Goal: Communication & Community: Answer question/provide support

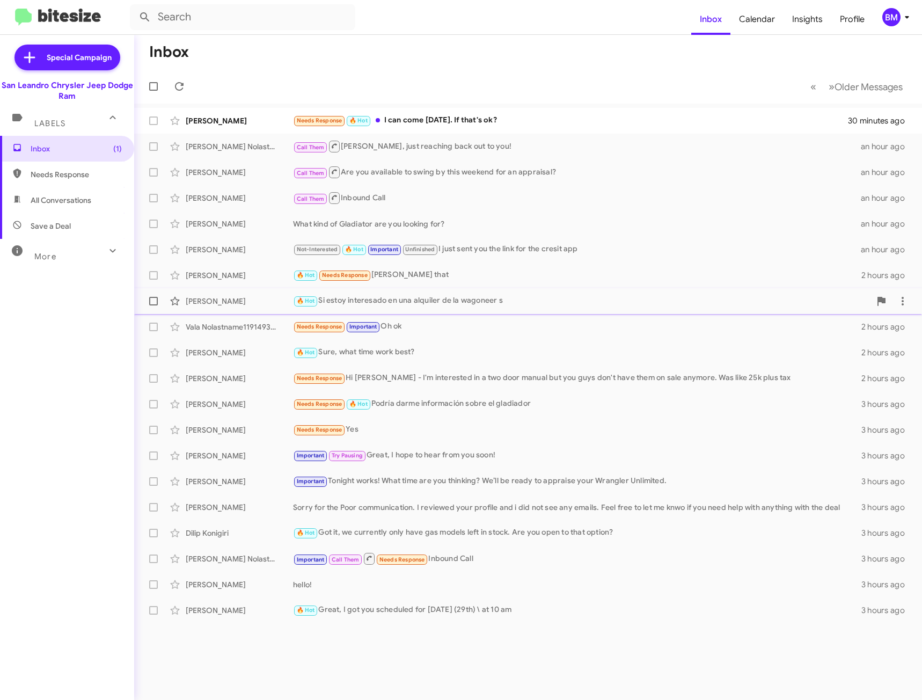
click at [412, 299] on div "🔥 Hot Si estoy interesado en una alquiler de la wagoneer s" at bounding box center [581, 301] width 577 height 12
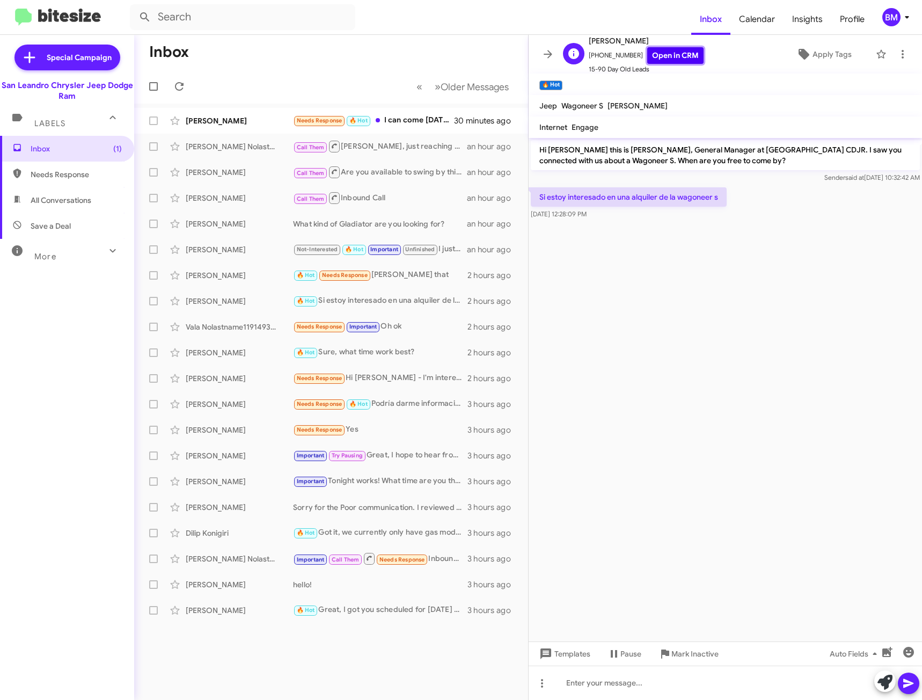
click at [666, 56] on link "Open in CRM" at bounding box center [675, 55] width 56 height 17
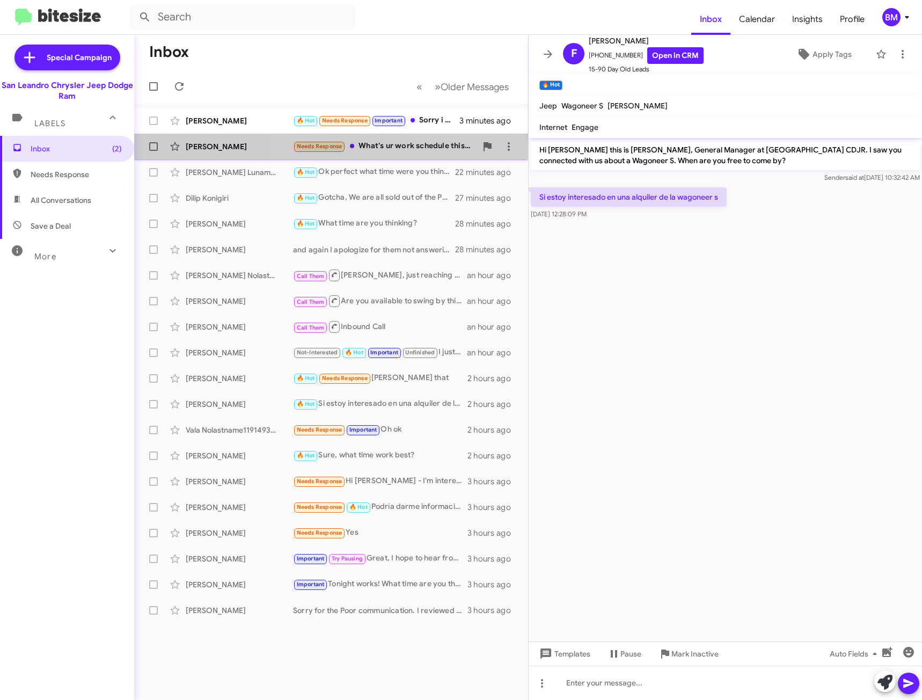
click at [442, 142] on div "Needs Response What's ur work schedule this weekend?" at bounding box center [384, 146] width 183 height 12
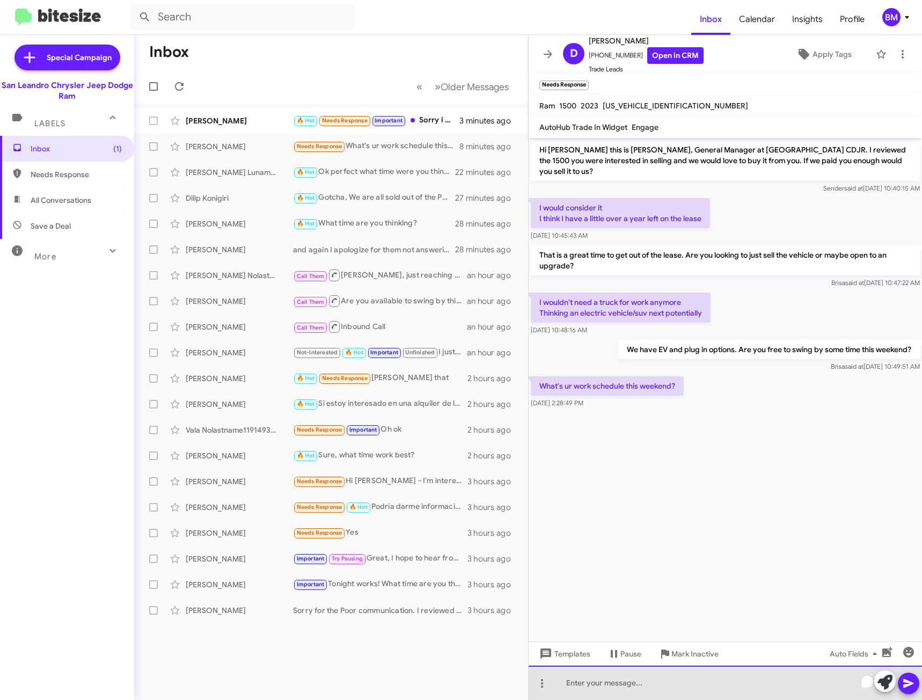
click at [586, 687] on div "To enrich screen reader interactions, please activate Accessibility in Grammarl…" at bounding box center [724, 682] width 393 height 34
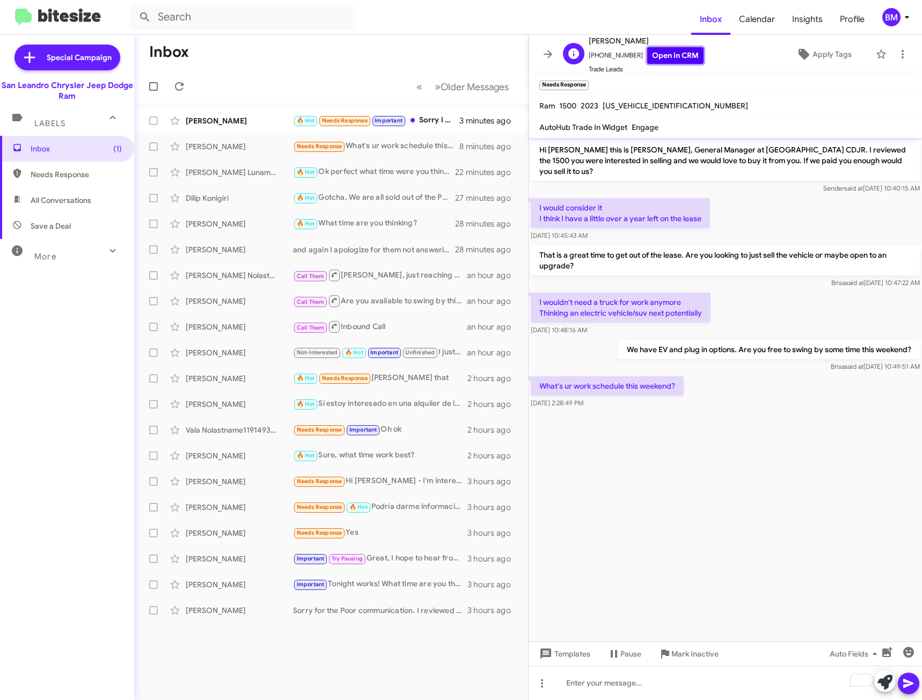
click at [650, 57] on link "Open in CRM" at bounding box center [675, 55] width 56 height 17
click at [579, 683] on div "To enrich screen reader interactions, please activate Accessibility in Grammarl…" at bounding box center [724, 682] width 393 height 34
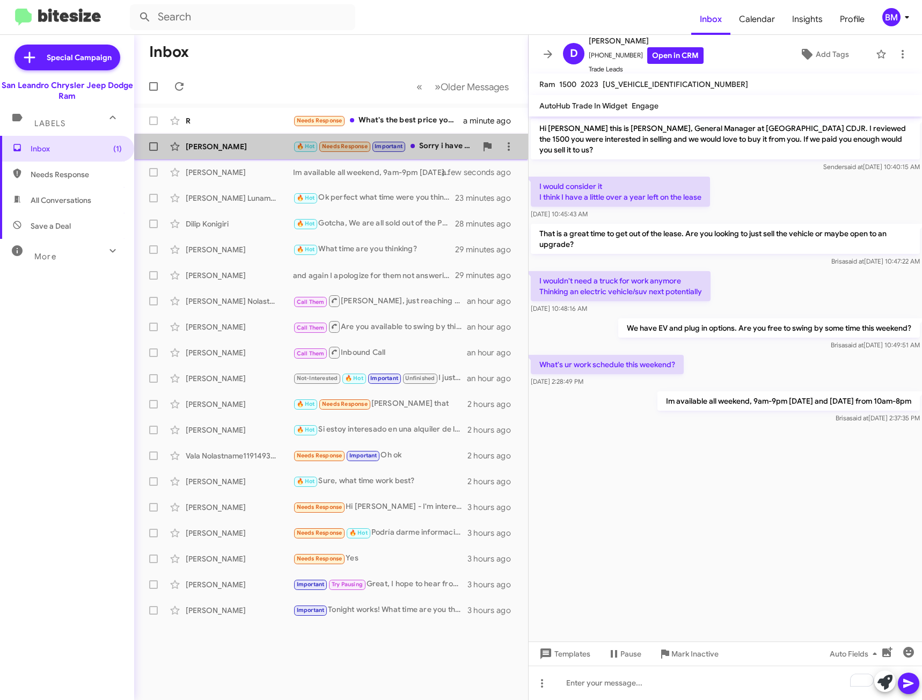
click at [436, 153] on div "[PERSON_NAME] 🔥 Hot Needs Response Important Sorry i have time later or [DATE] …" at bounding box center [331, 146] width 377 height 21
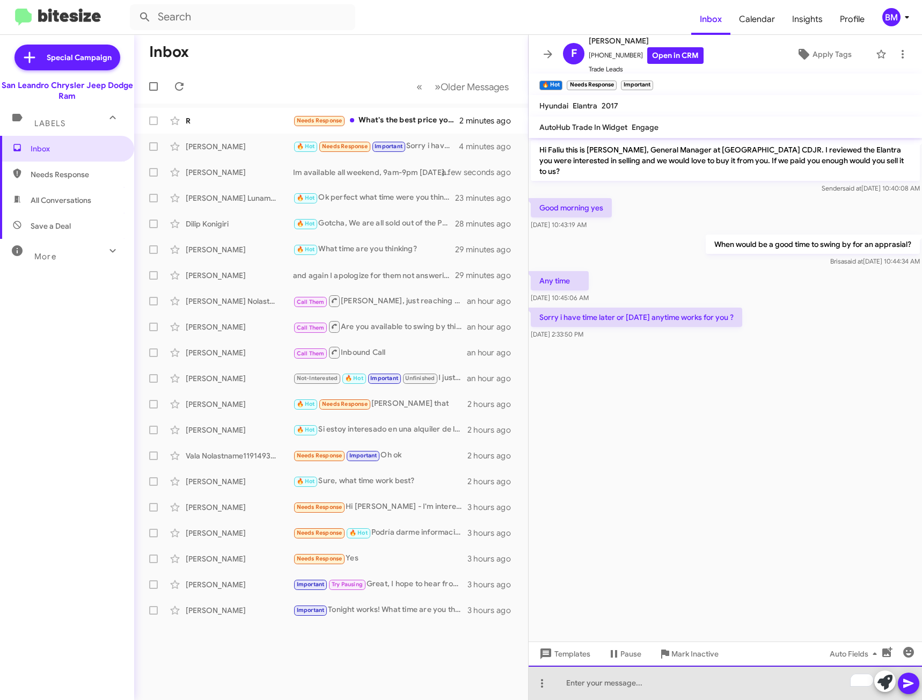
click at [619, 688] on div "To enrich screen reader interactions, please activate Accessibility in Grammarl…" at bounding box center [724, 682] width 393 height 34
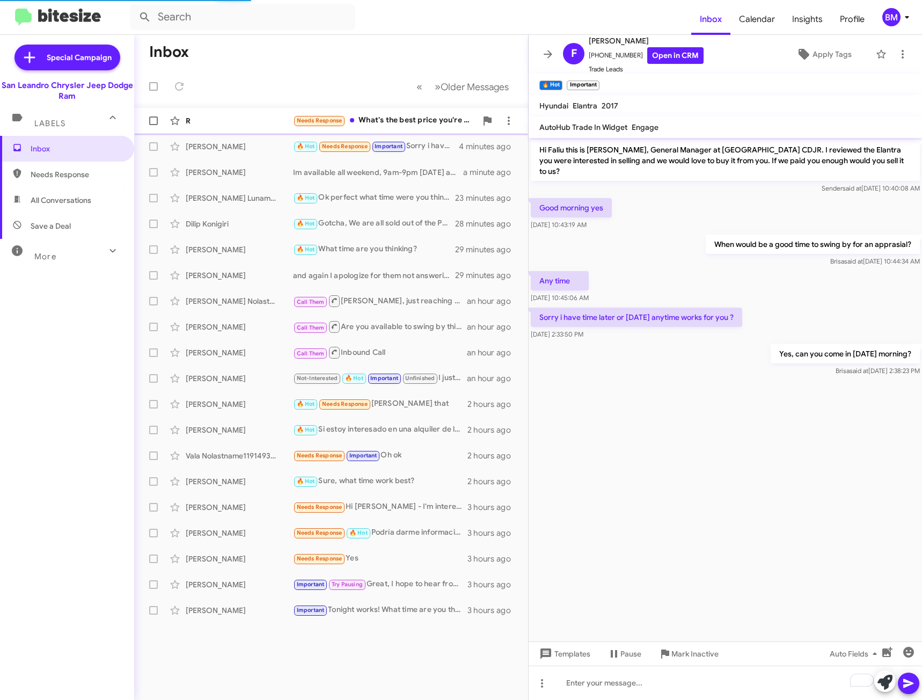
click at [403, 120] on div "Needs Response What's the best price you're willing to offer" at bounding box center [384, 120] width 183 height 12
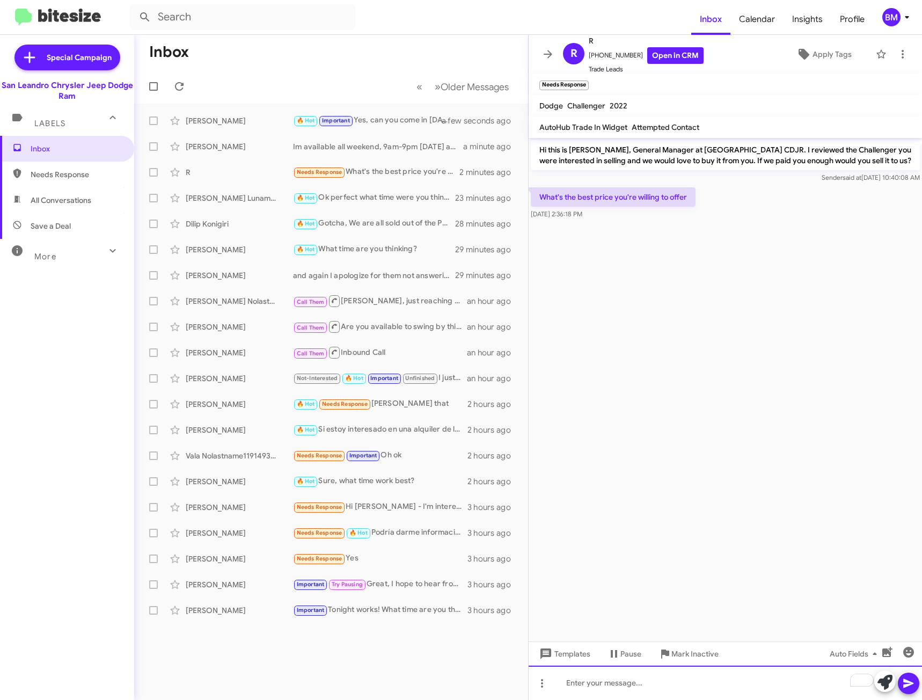
click at [681, 672] on div "To enrich screen reader interactions, please activate Accessibility in Grammarl…" at bounding box center [724, 682] width 393 height 34
click at [905, 683] on icon at bounding box center [908, 683] width 13 height 13
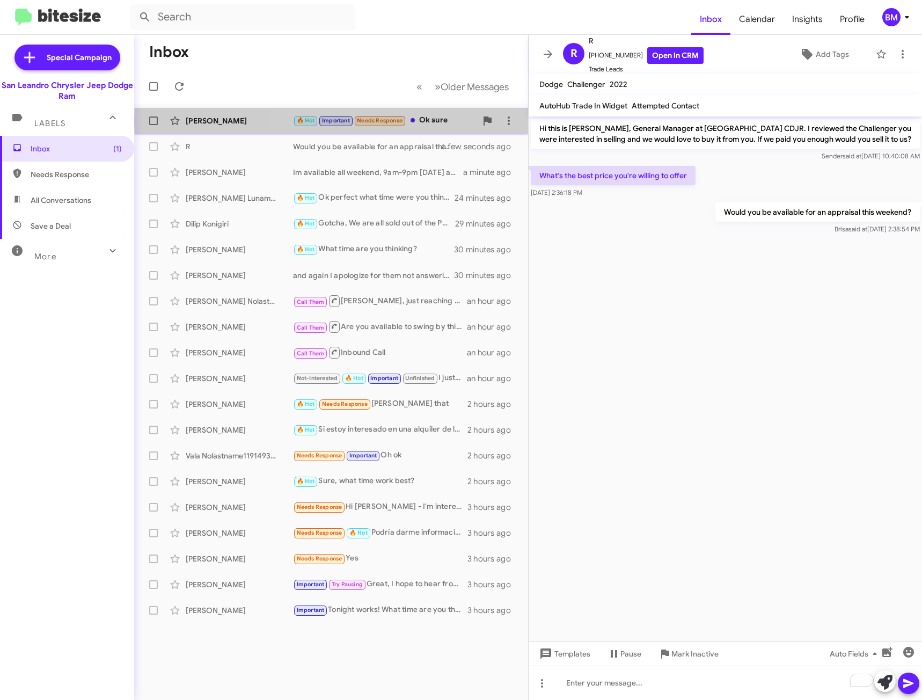
click at [453, 121] on div "🔥 Hot Important Needs Response Ok sure" at bounding box center [384, 120] width 183 height 12
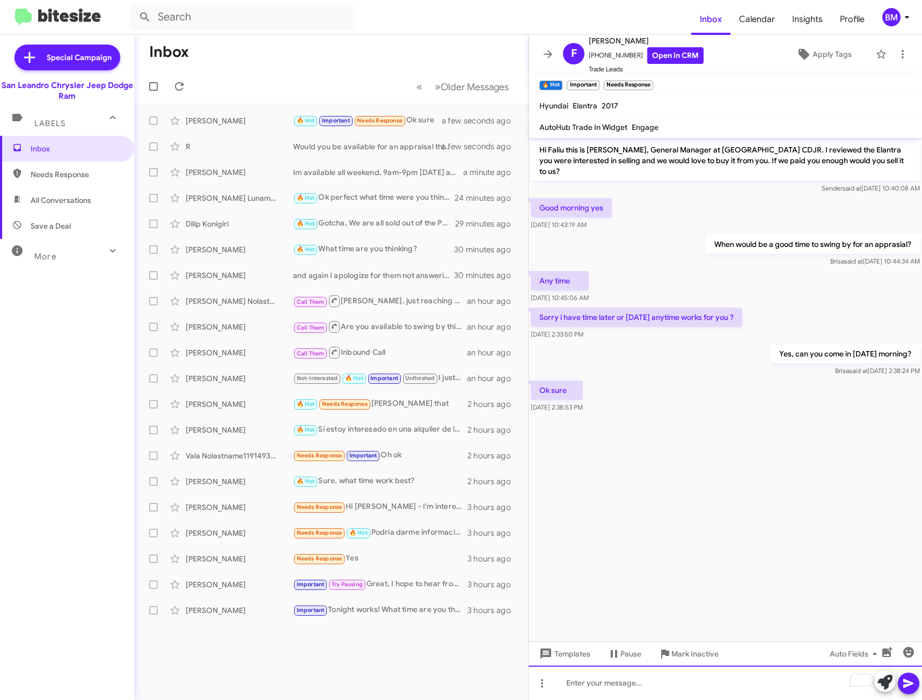
click at [748, 695] on div "To enrich screen reader interactions, please activate Accessibility in Grammarl…" at bounding box center [724, 682] width 393 height 34
click at [95, 180] on span "Needs Response" at bounding box center [67, 174] width 134 height 26
type input "in:needs-response"
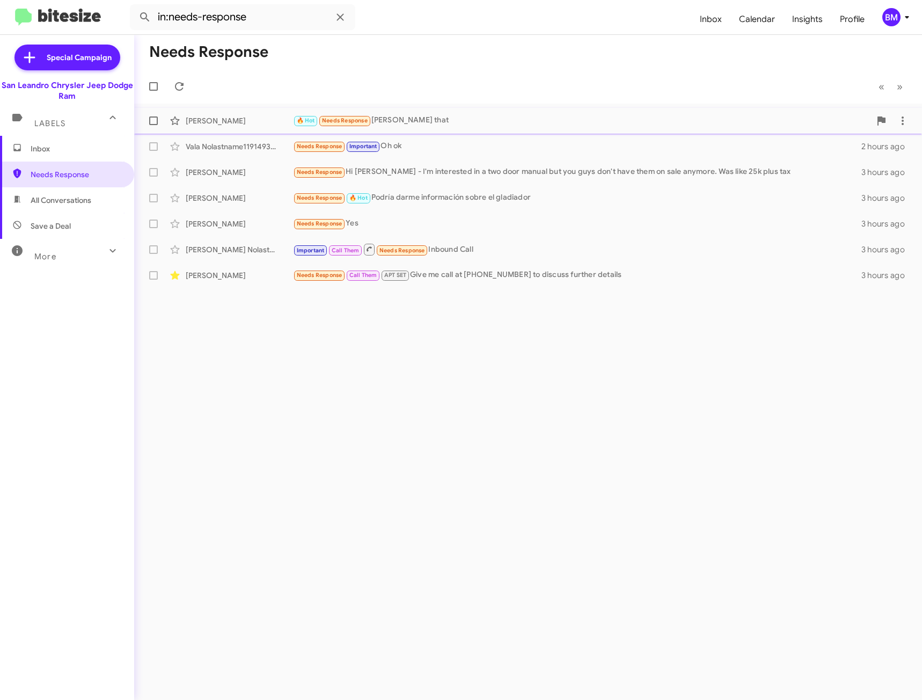
click at [477, 118] on div "🔥 Hot Needs Response [PERSON_NAME] that" at bounding box center [581, 120] width 577 height 12
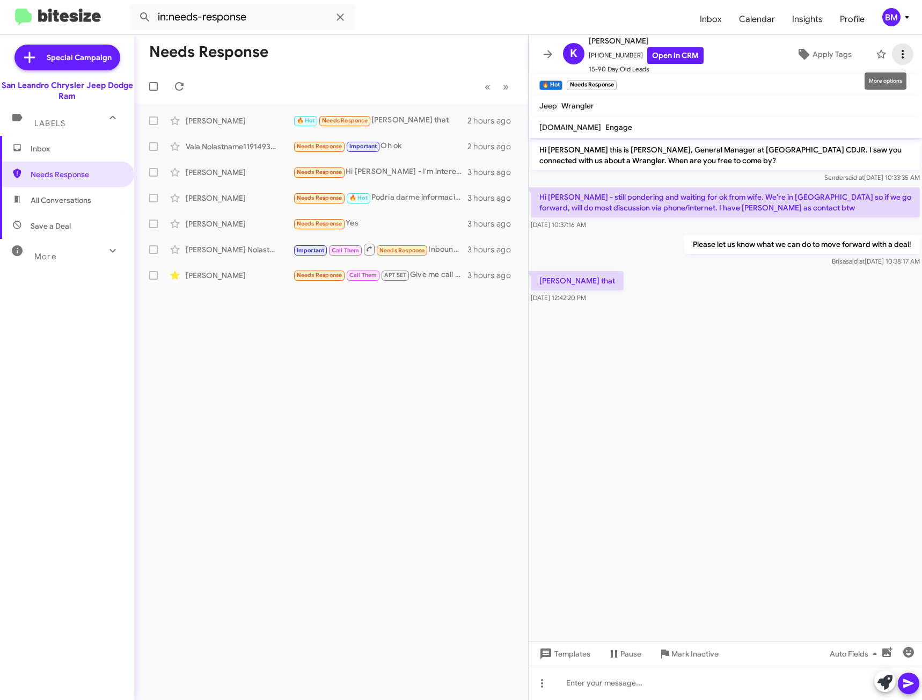
click at [892, 47] on button at bounding box center [902, 53] width 21 height 21
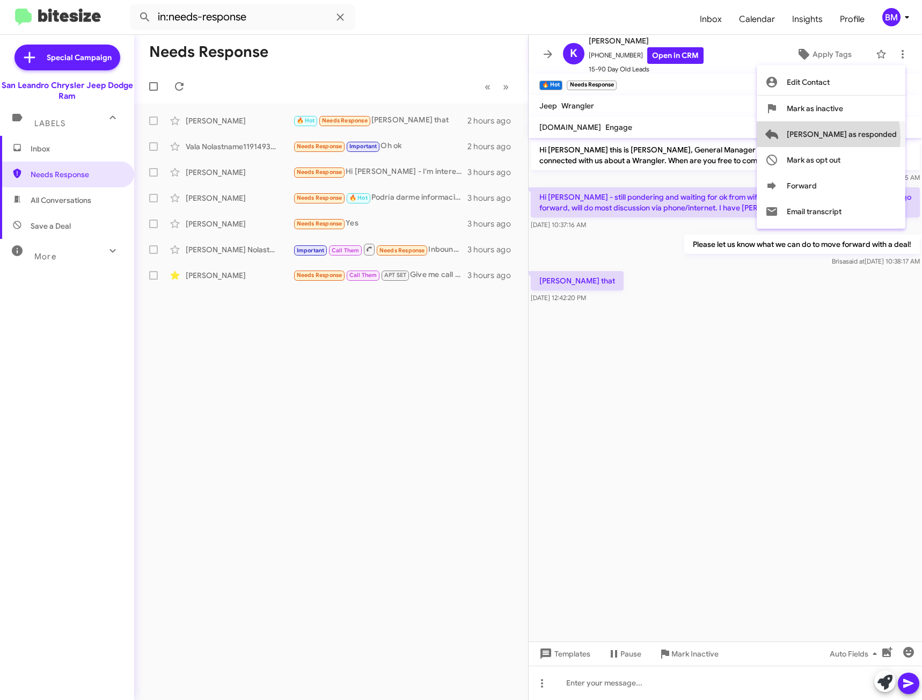
click at [871, 137] on span "[PERSON_NAME] as responded" at bounding box center [841, 134] width 110 height 26
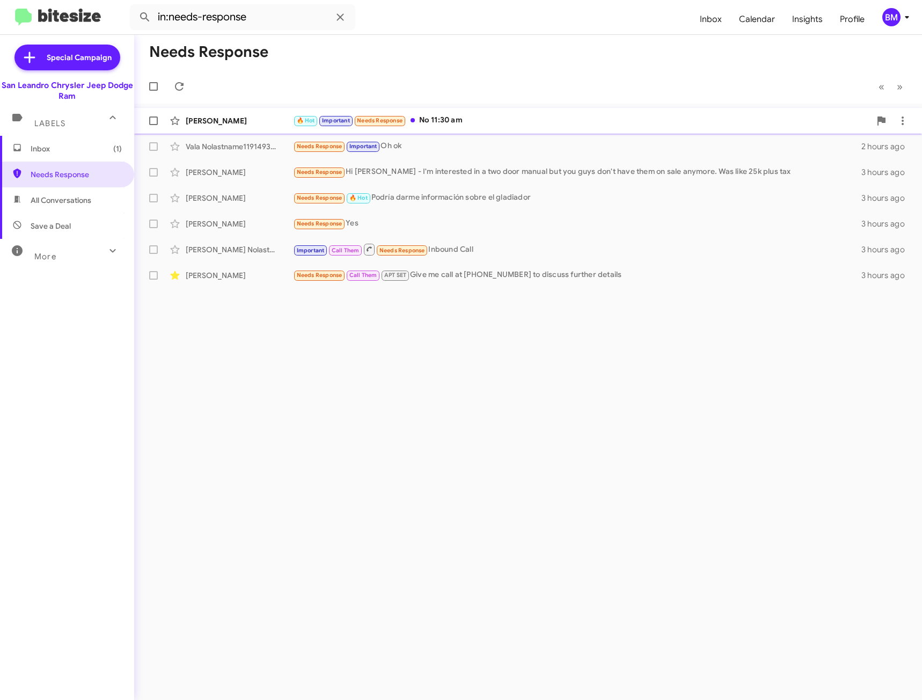
click at [582, 123] on div "🔥 Hot Important Needs Response No 11:30 am" at bounding box center [581, 120] width 577 height 12
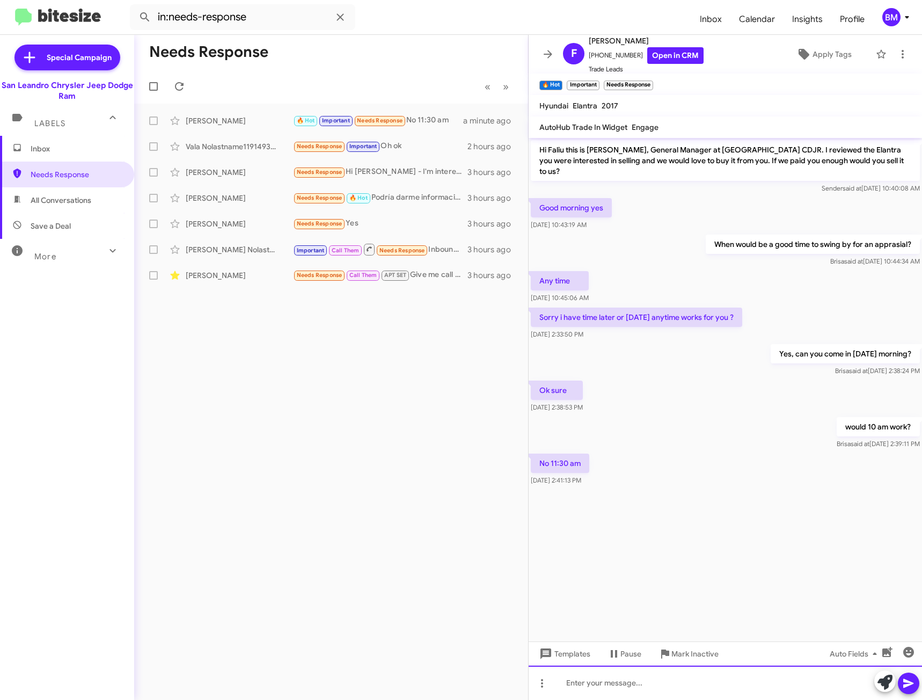
click at [711, 680] on div at bounding box center [724, 682] width 393 height 34
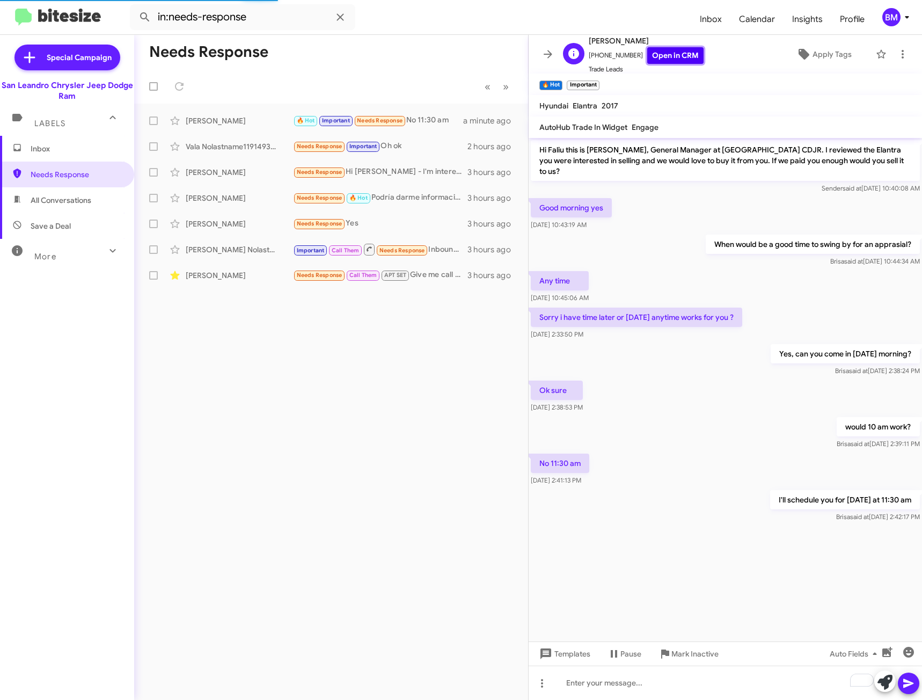
click at [671, 59] on link "Open in CRM" at bounding box center [675, 55] width 56 height 17
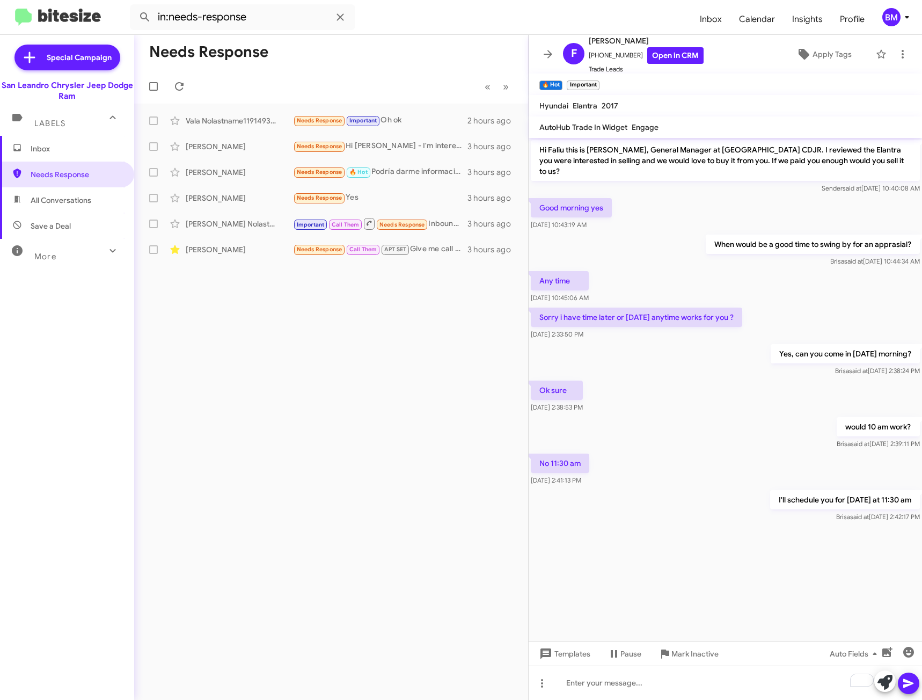
click at [95, 150] on span "Inbox" at bounding box center [76, 148] width 91 height 11
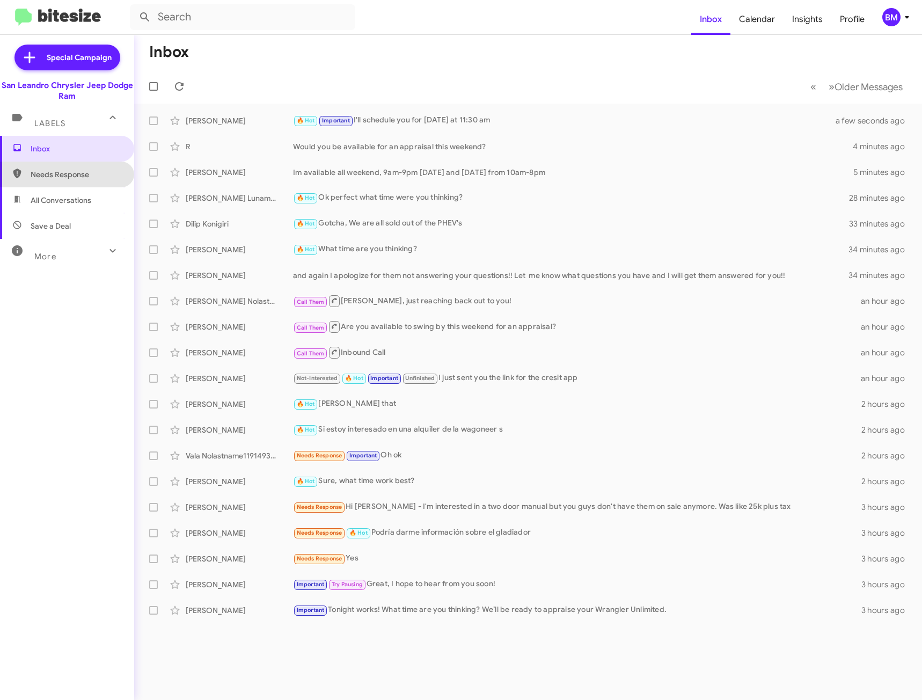
click at [90, 173] on span "Needs Response" at bounding box center [76, 174] width 91 height 11
type input "in:needs-response"
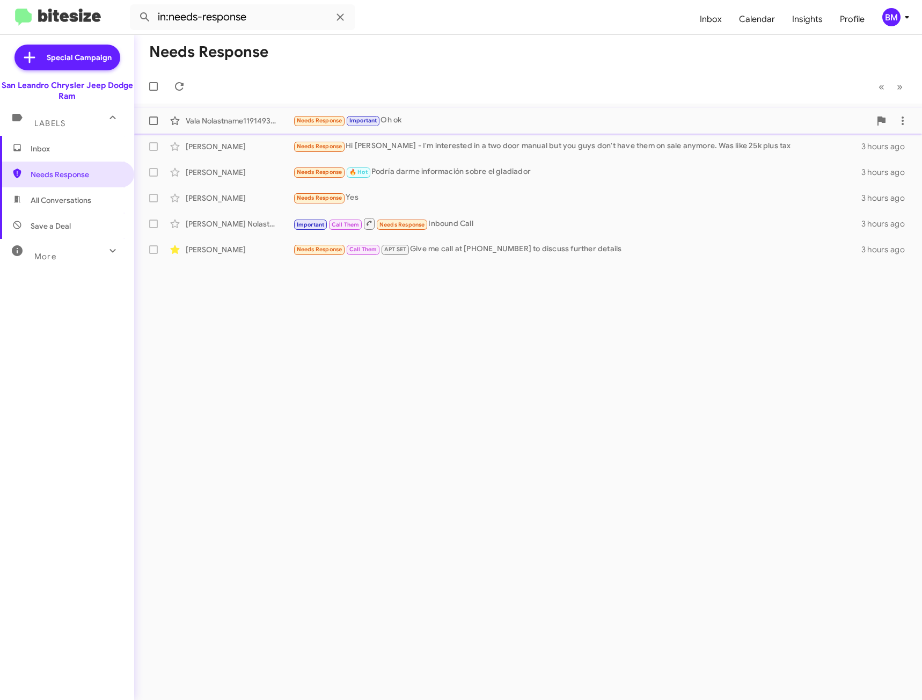
click at [471, 119] on div "Needs Response Important Oh ok" at bounding box center [581, 120] width 577 height 12
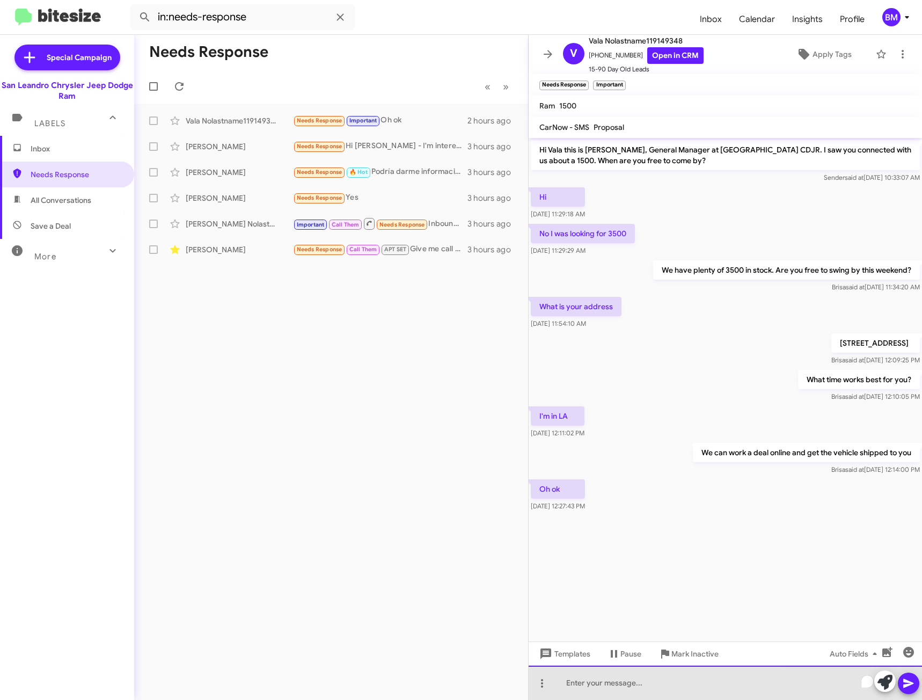
click at [649, 677] on div "To enrich screen reader interactions, please activate Accessibility in Grammarl…" at bounding box center [724, 682] width 393 height 34
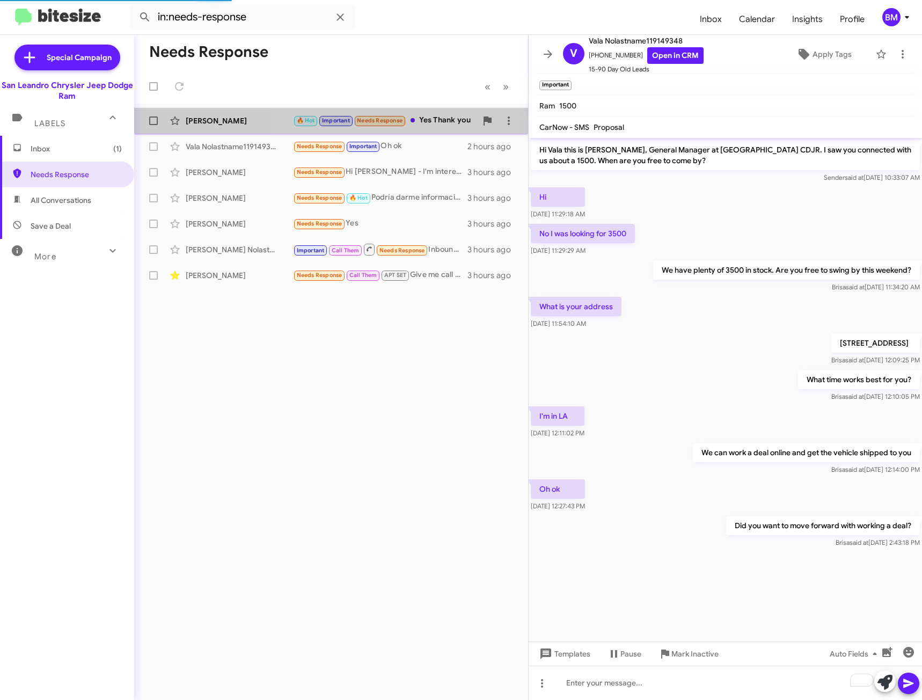
click at [437, 120] on div "🔥 Hot Important Needs Response Yes Thank you" at bounding box center [384, 120] width 183 height 12
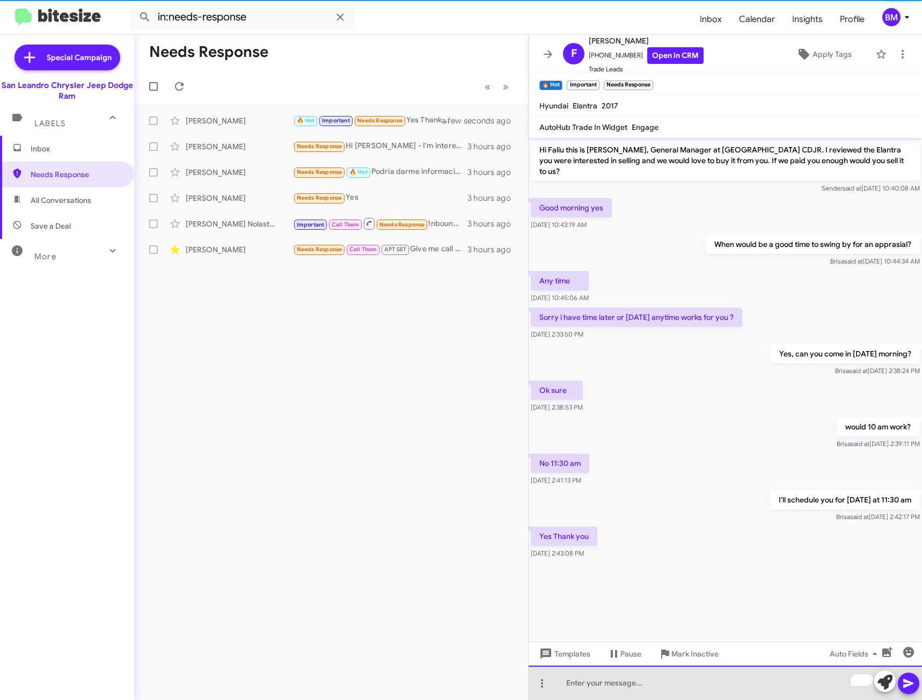
click at [620, 681] on div "To enrich screen reader interactions, please activate Accessibility in Grammarl…" at bounding box center [724, 682] width 393 height 34
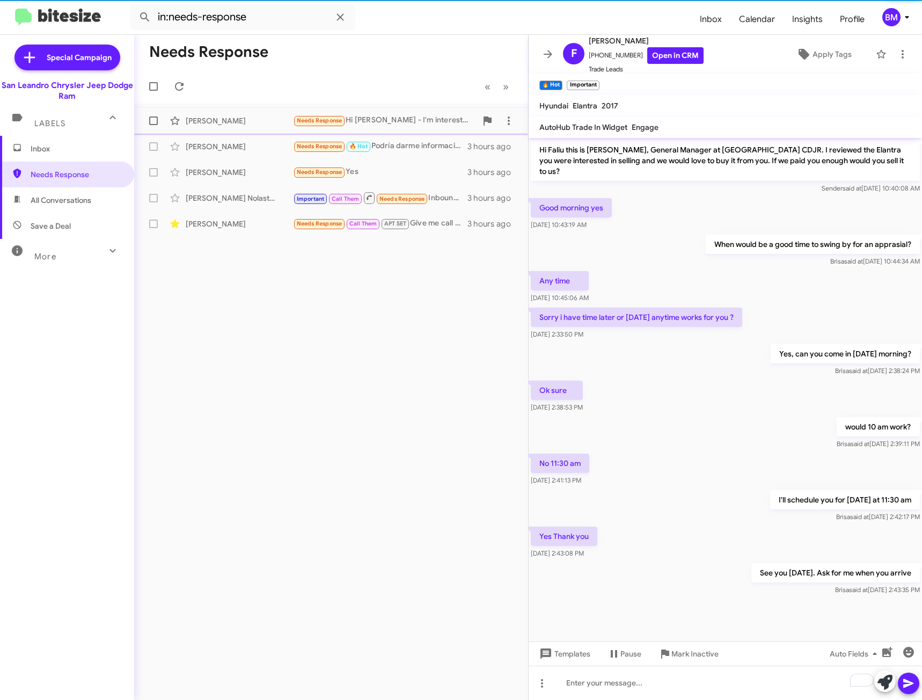
click at [413, 112] on div "[PERSON_NAME] Needs Response Hi [PERSON_NAME] - I'm interested in a two door ma…" at bounding box center [331, 120] width 377 height 21
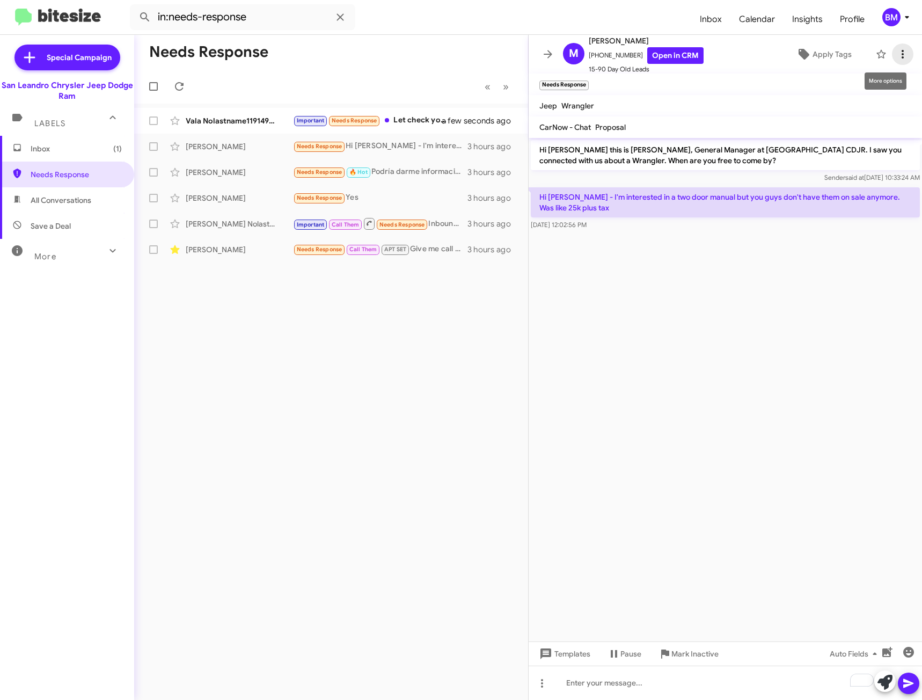
click at [896, 52] on icon at bounding box center [902, 54] width 13 height 13
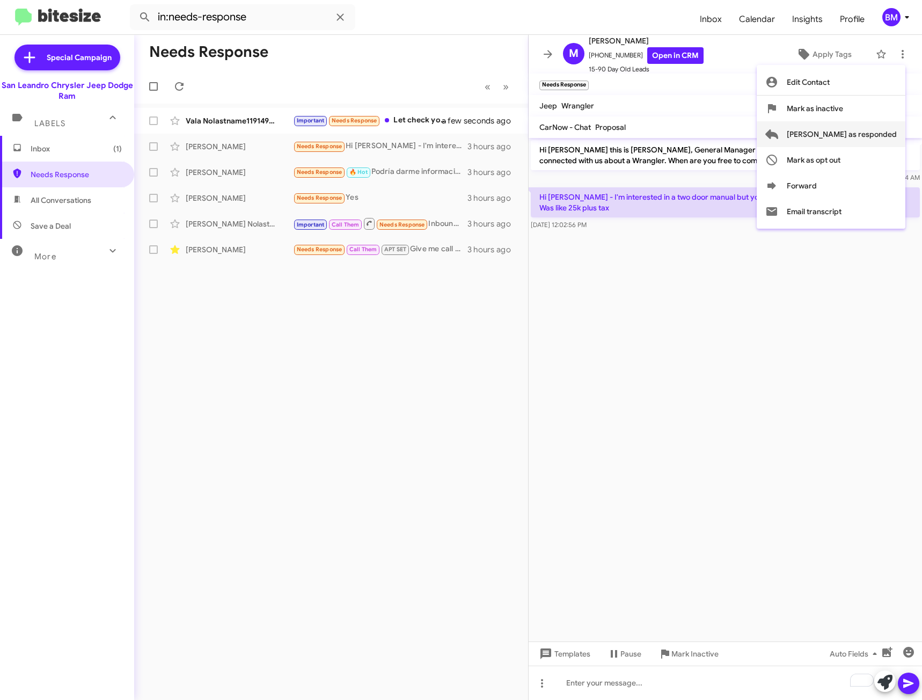
click at [862, 131] on span "[PERSON_NAME] as responded" at bounding box center [841, 134] width 110 height 26
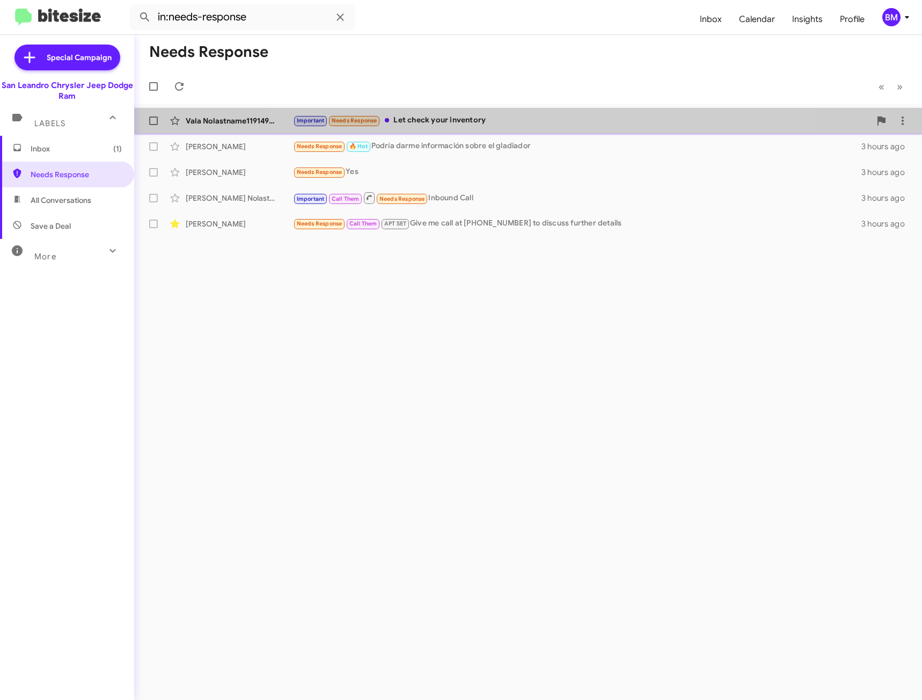
click at [538, 118] on div "Important Needs Response Let check your inventory" at bounding box center [581, 120] width 577 height 12
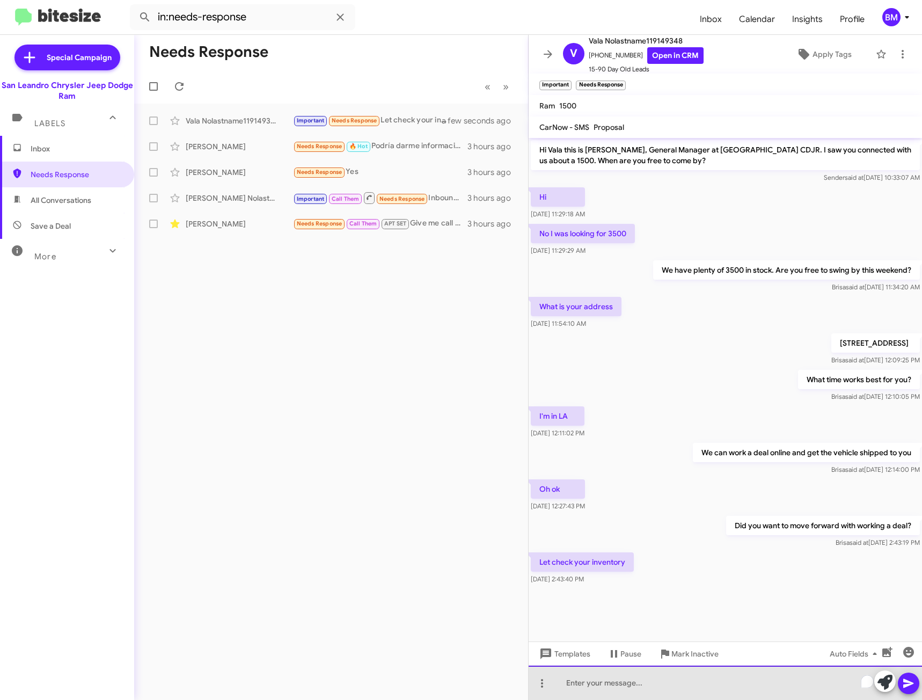
click at [659, 683] on div "To enrich screen reader interactions, please activate Accessibility in Grammarl…" at bounding box center [724, 682] width 393 height 34
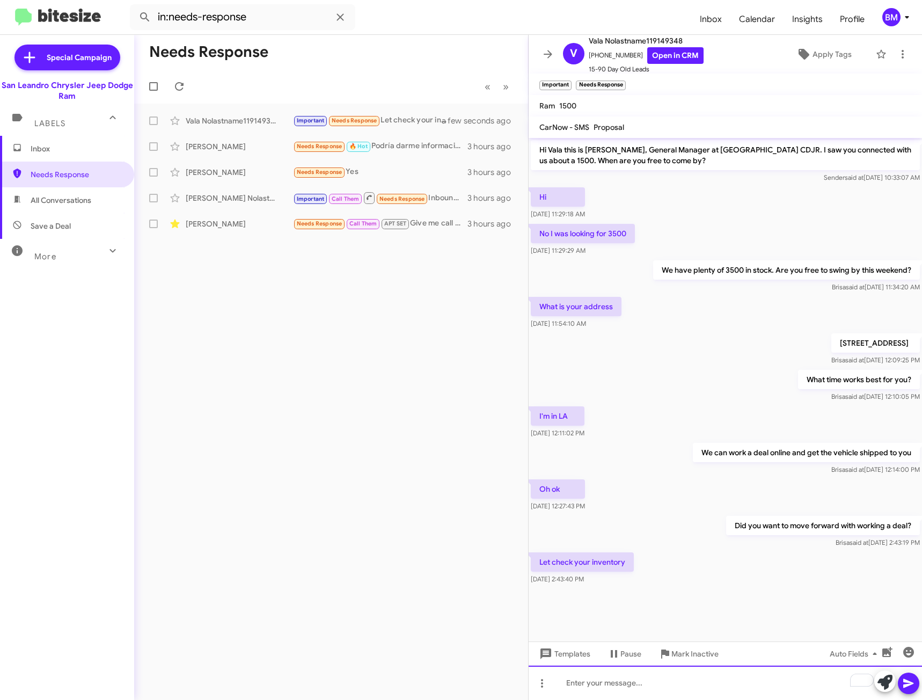
paste div "To enrich screen reader interactions, please activate Accessibility in Grammarl…"
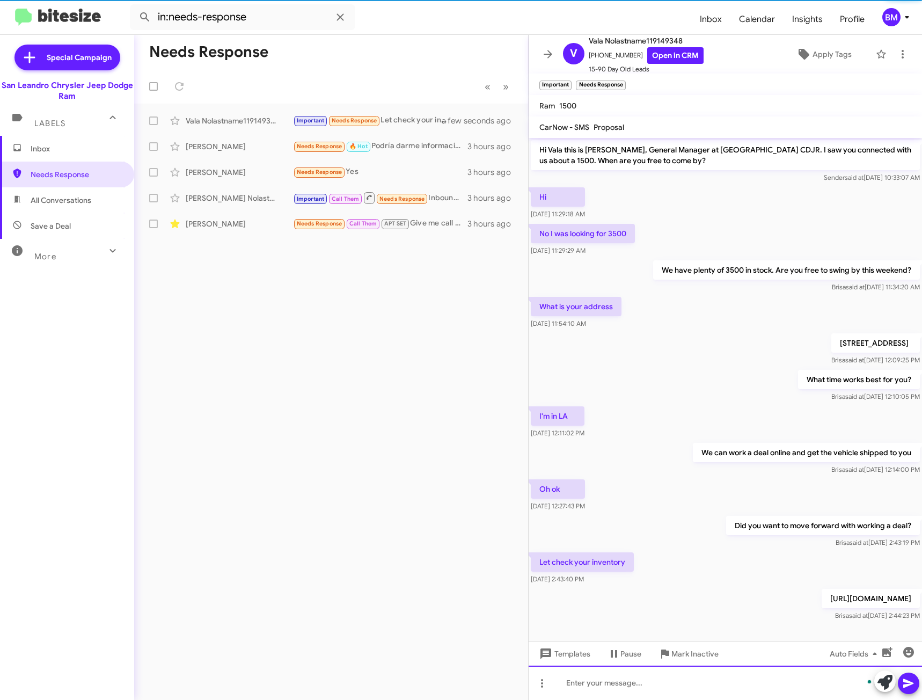
scroll to position [17, 0]
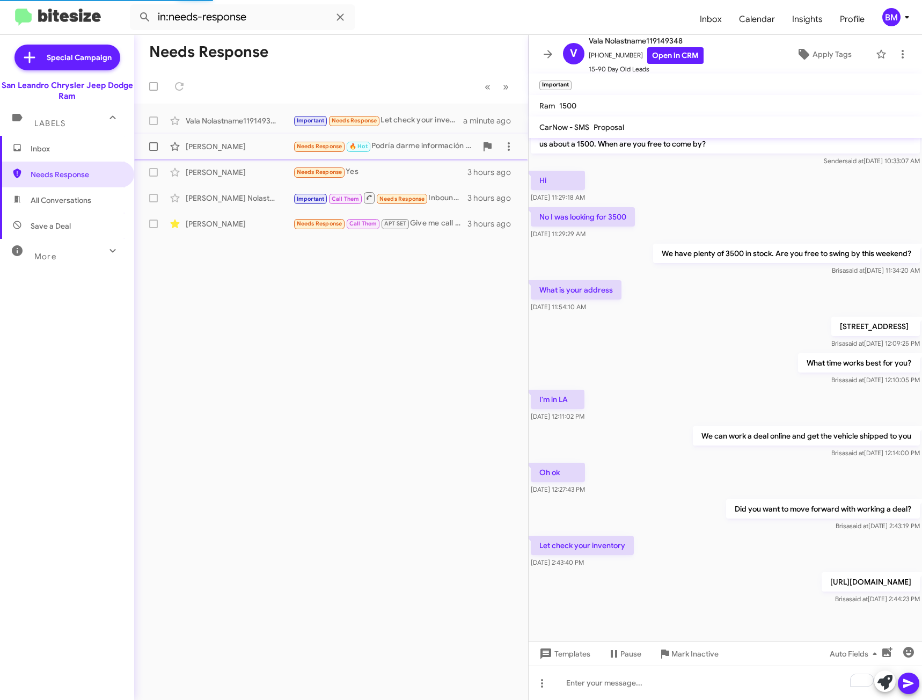
click at [420, 142] on div "Needs Response 🔥 Hot Podría darme información sobre el gladiador" at bounding box center [384, 146] width 183 height 12
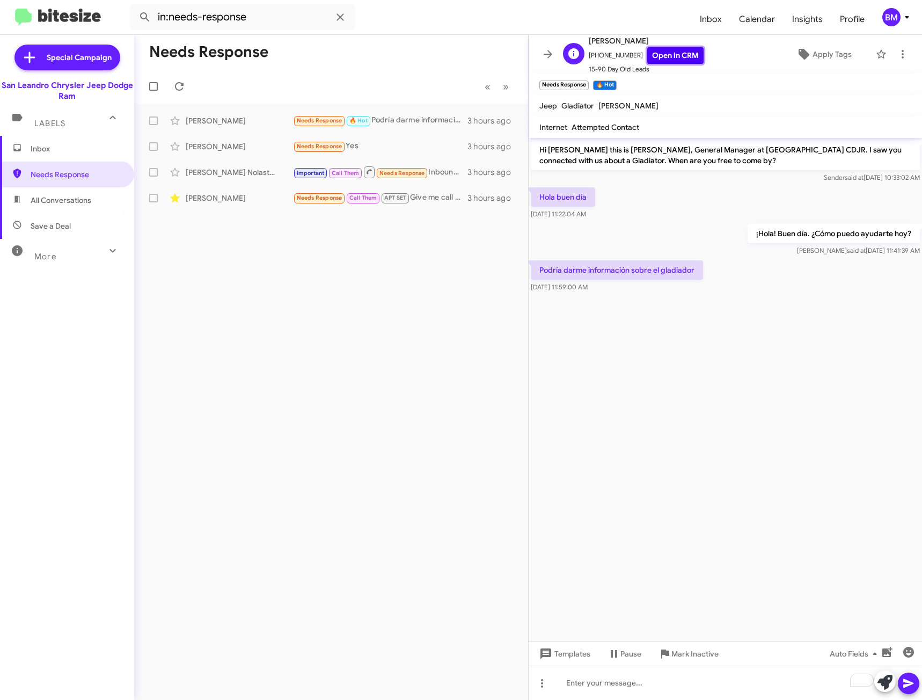
click at [682, 55] on link "Open in CRM" at bounding box center [675, 55] width 56 height 17
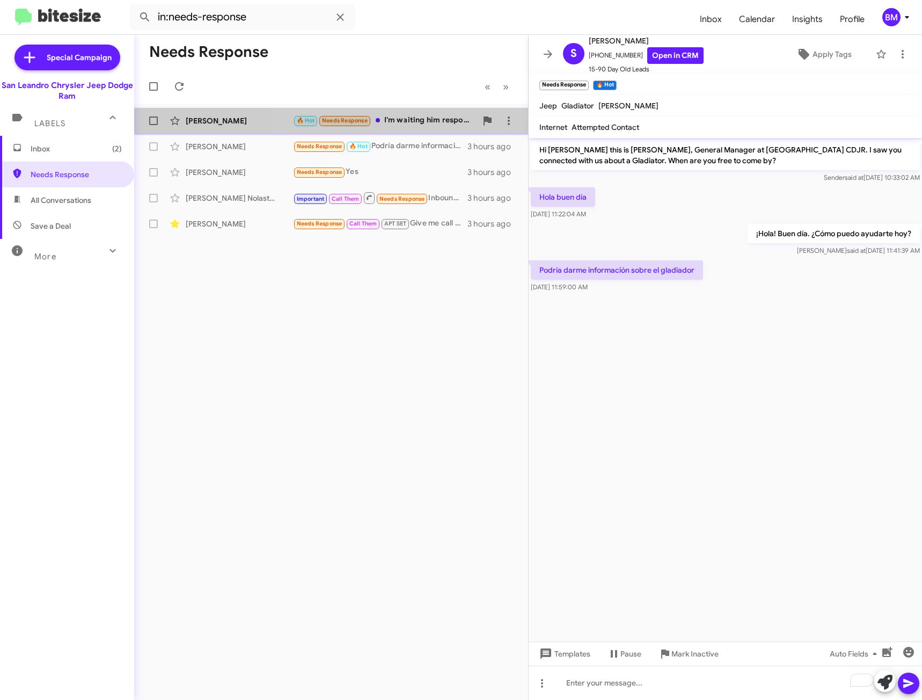
click at [410, 117] on div "🔥 Hot Needs Response I'm waiting him respond back to me" at bounding box center [384, 120] width 183 height 12
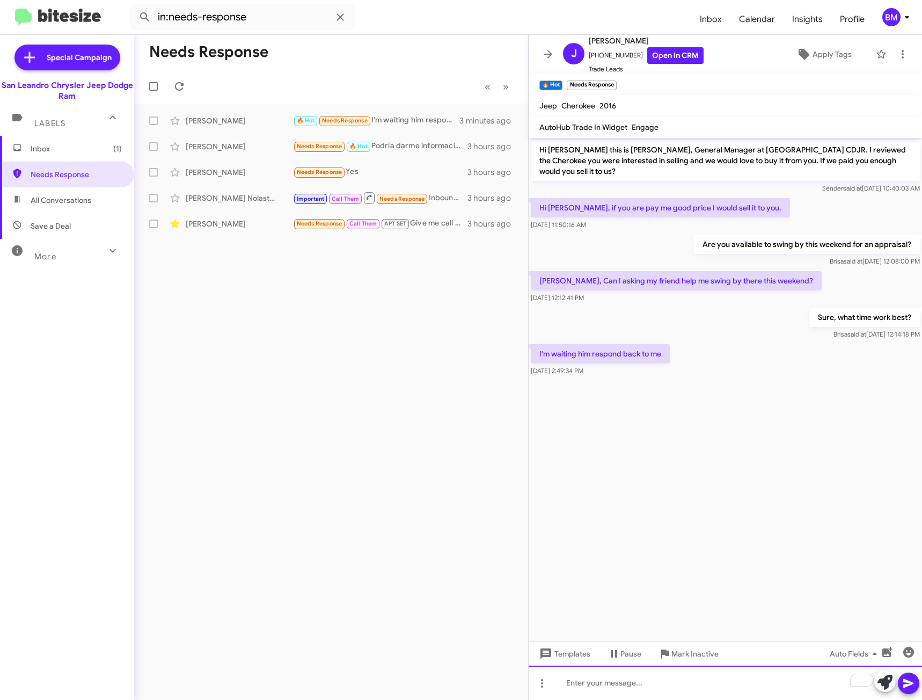
click at [676, 681] on div "To enrich screen reader interactions, please activate Accessibility in Grammarl…" at bounding box center [724, 682] width 393 height 34
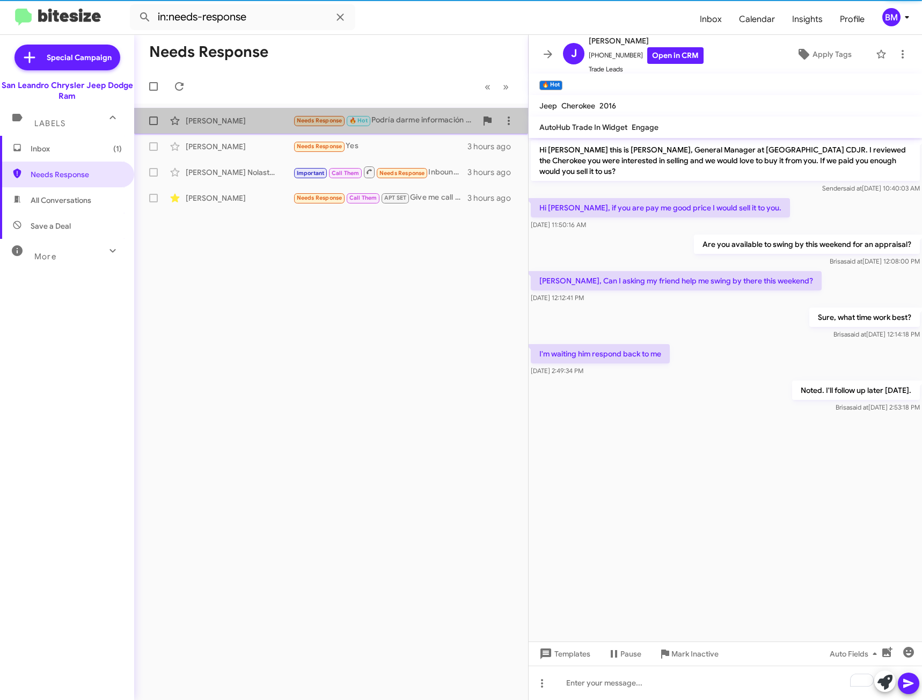
click at [414, 119] on div "Needs Response 🔥 Hot Podría darme información sobre el gladiador" at bounding box center [384, 120] width 183 height 12
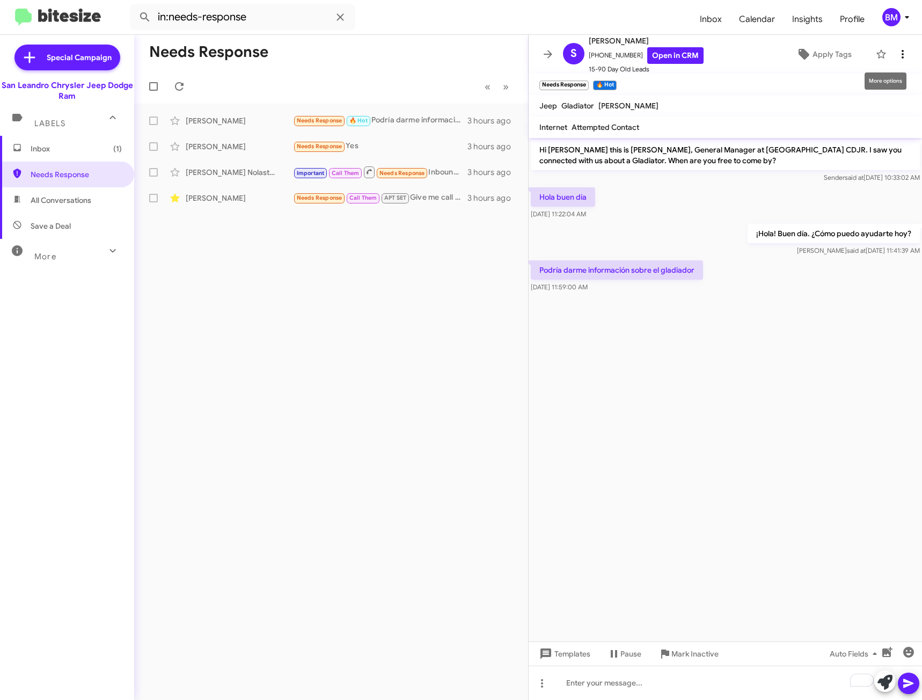
click at [896, 51] on icon at bounding box center [902, 54] width 13 height 13
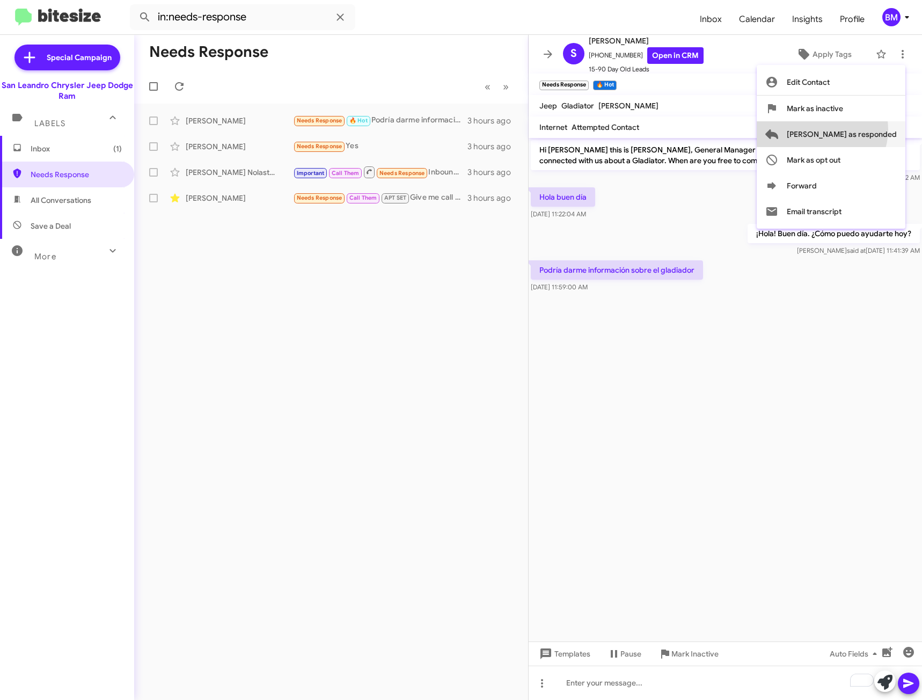
click at [864, 129] on span "[PERSON_NAME] as responded" at bounding box center [841, 134] width 110 height 26
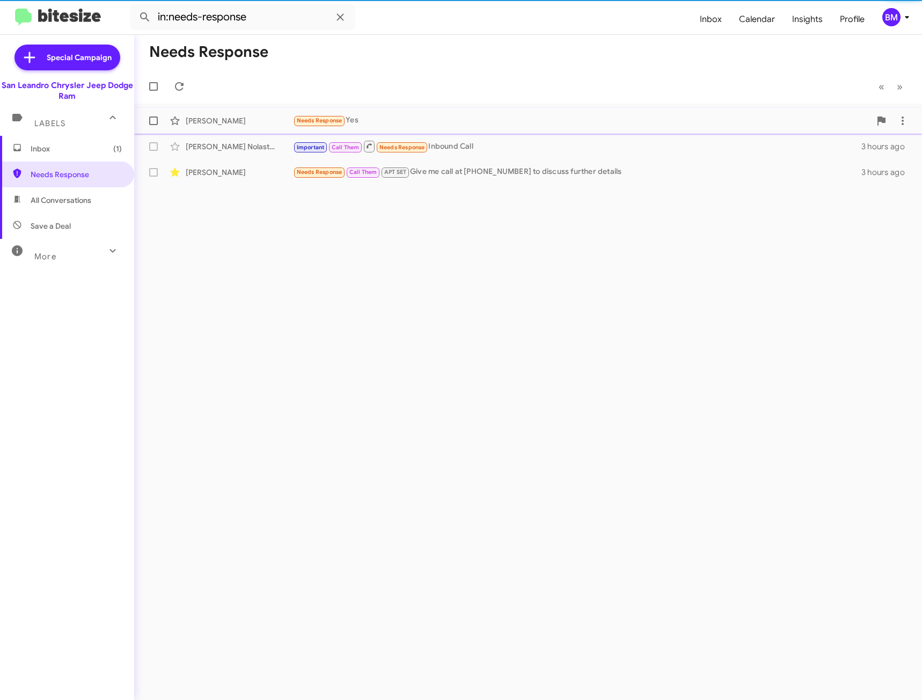
click at [402, 112] on div "[PERSON_NAME] Needs Response Yes 3 hours ago" at bounding box center [528, 120] width 770 height 21
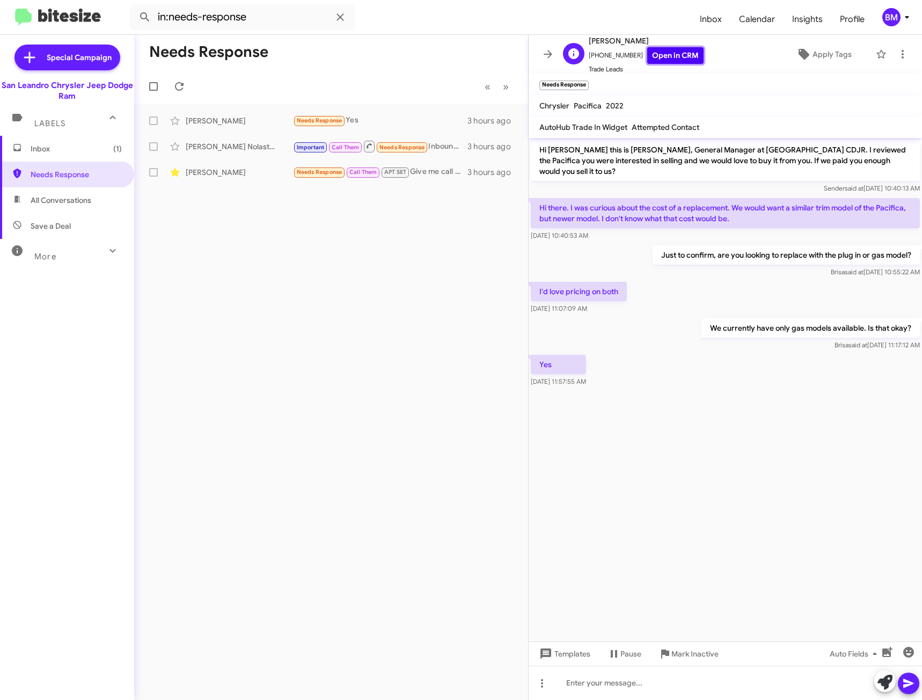
click at [677, 54] on link "Open in CRM" at bounding box center [675, 55] width 56 height 17
click at [782, 686] on div at bounding box center [724, 682] width 393 height 34
paste div "To enrich screen reader interactions, please activate Accessibility in Grammarl…"
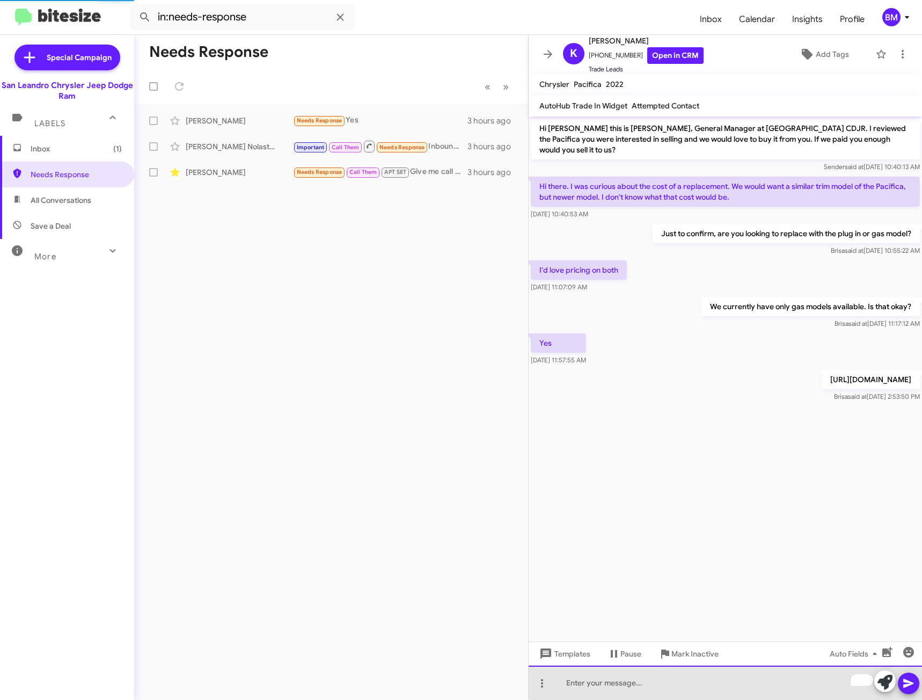
click at [776, 680] on div "To enrich screen reader interactions, please activate Accessibility in Grammarl…" at bounding box center [724, 682] width 393 height 34
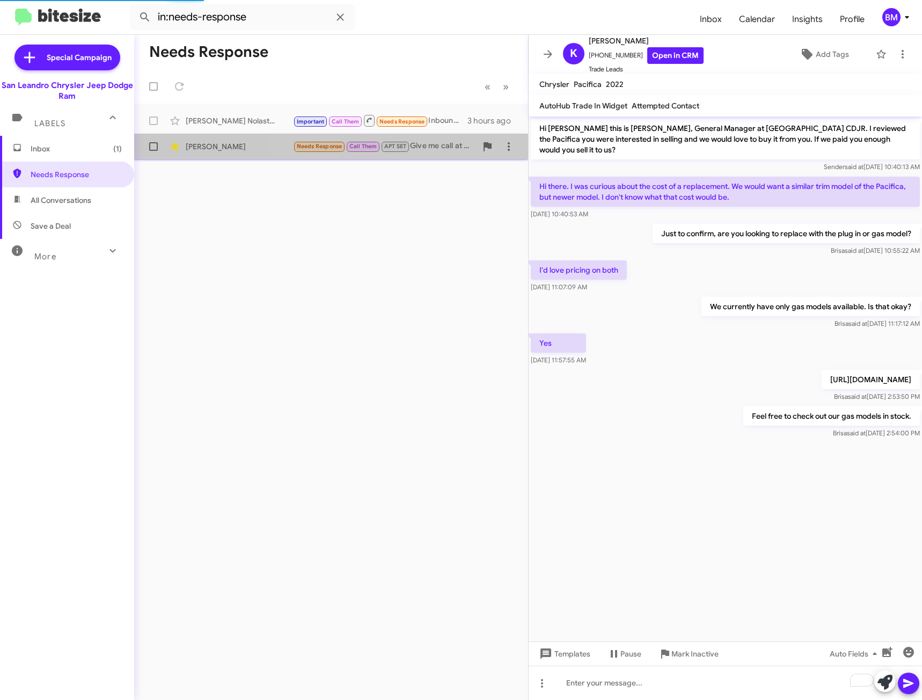
click at [466, 140] on div "[PERSON_NAME] Needs Response Call Them APT SET Give me call at [PHONE_NUMBER] t…" at bounding box center [331, 146] width 377 height 21
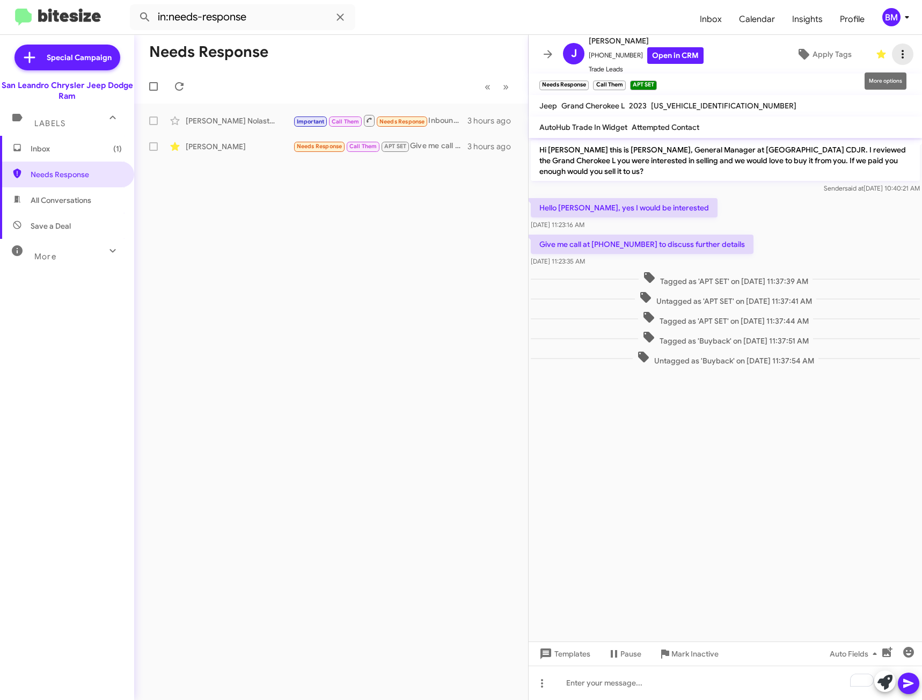
click at [896, 50] on icon at bounding box center [902, 54] width 13 height 13
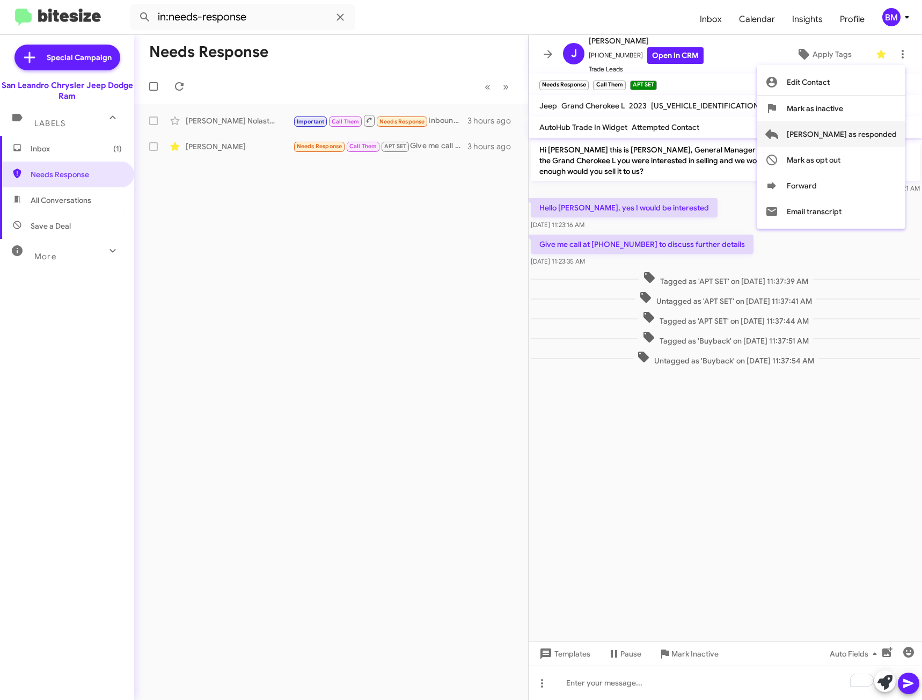
click at [854, 134] on span "[PERSON_NAME] as responded" at bounding box center [841, 134] width 110 height 26
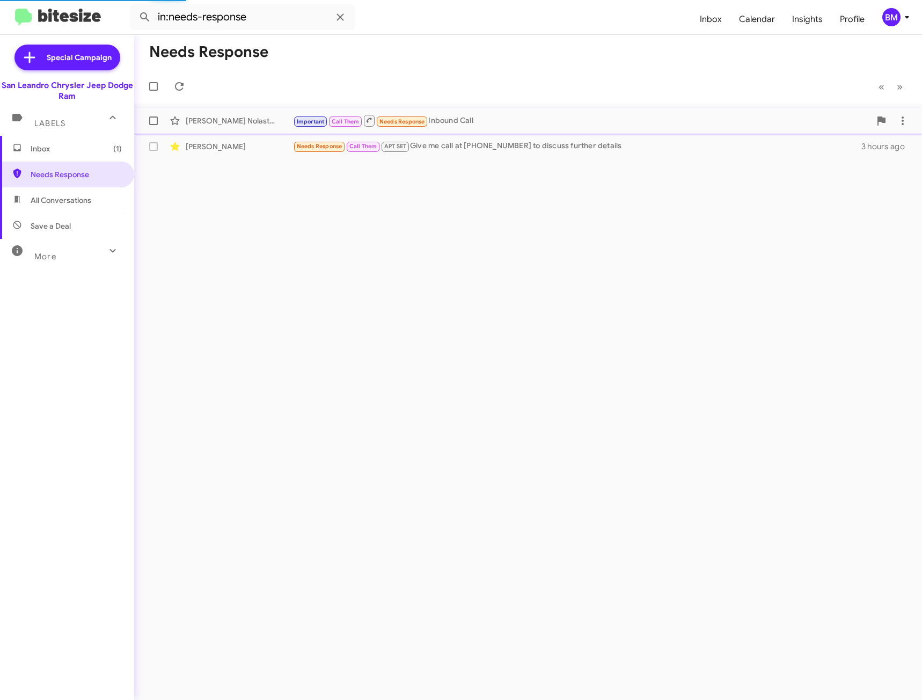
click at [467, 119] on div "Important Call Them Needs Response Inbound Call" at bounding box center [581, 120] width 577 height 13
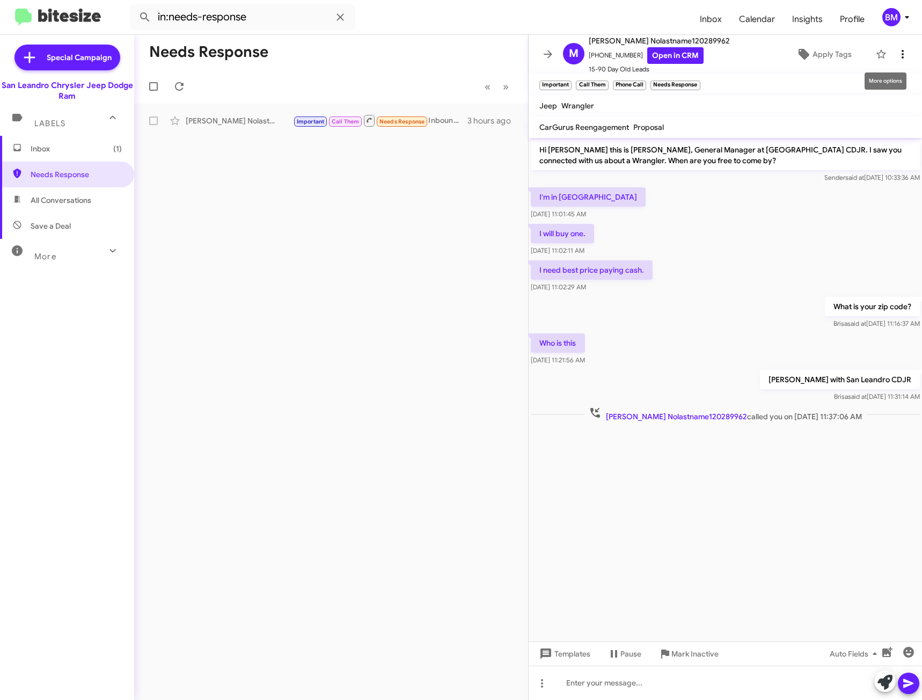
click at [896, 49] on icon at bounding box center [902, 54] width 13 height 13
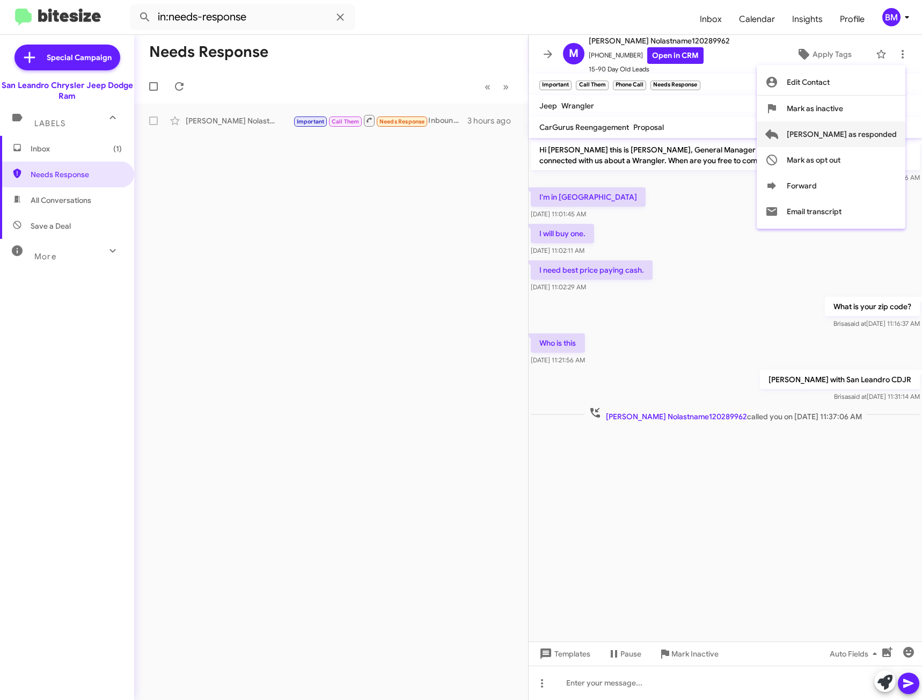
click at [847, 133] on span "[PERSON_NAME] as responded" at bounding box center [841, 134] width 110 height 26
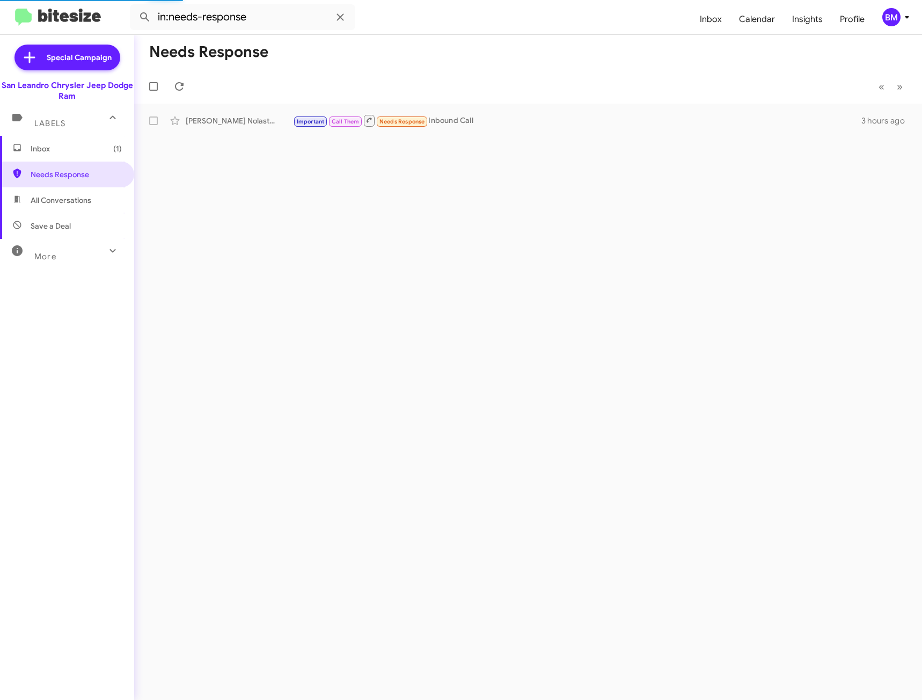
click at [32, 141] on span "Inbox (1)" at bounding box center [67, 149] width 134 height 26
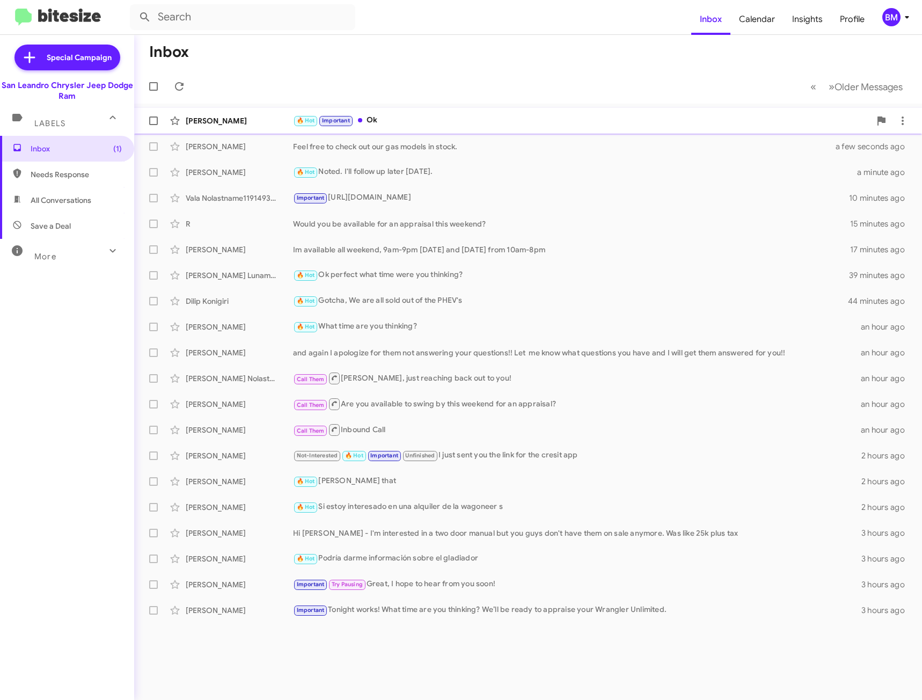
click at [418, 117] on div "🔥 Hot Important Ok" at bounding box center [581, 120] width 577 height 12
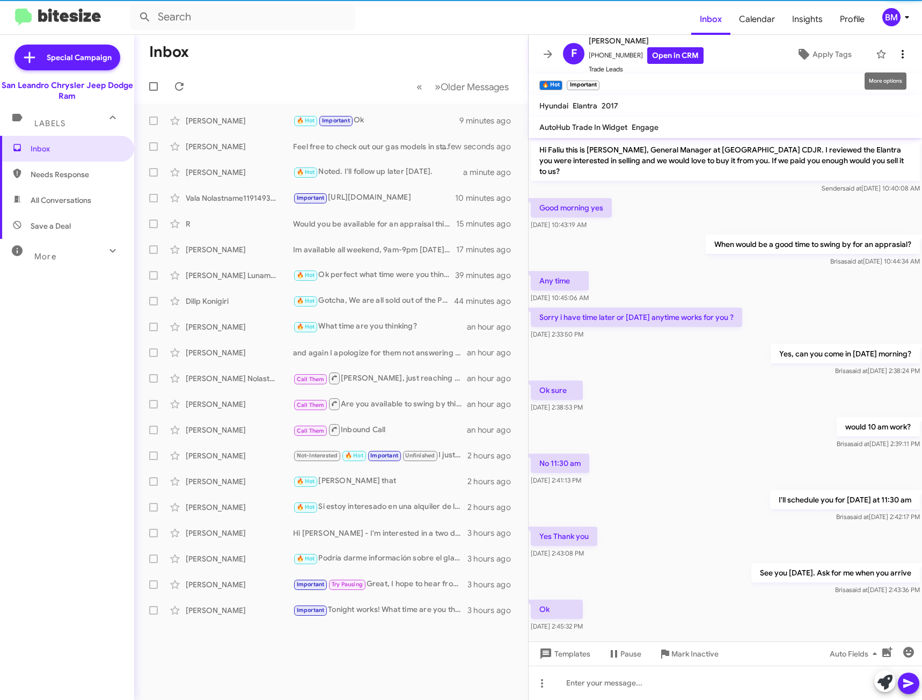
click at [896, 57] on icon at bounding box center [902, 54] width 13 height 13
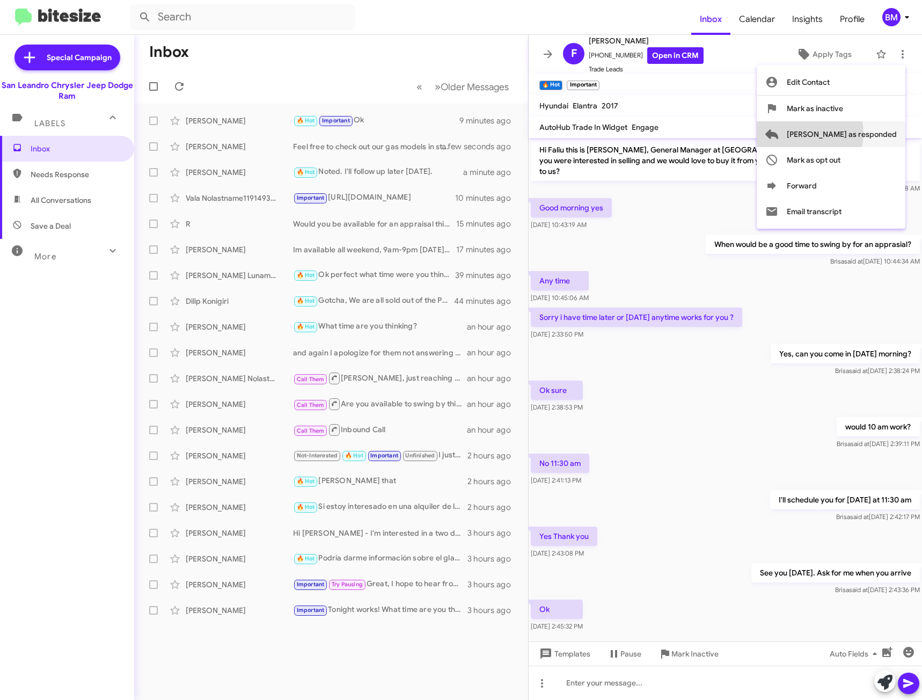
click at [847, 133] on span "[PERSON_NAME] as responded" at bounding box center [841, 134] width 110 height 26
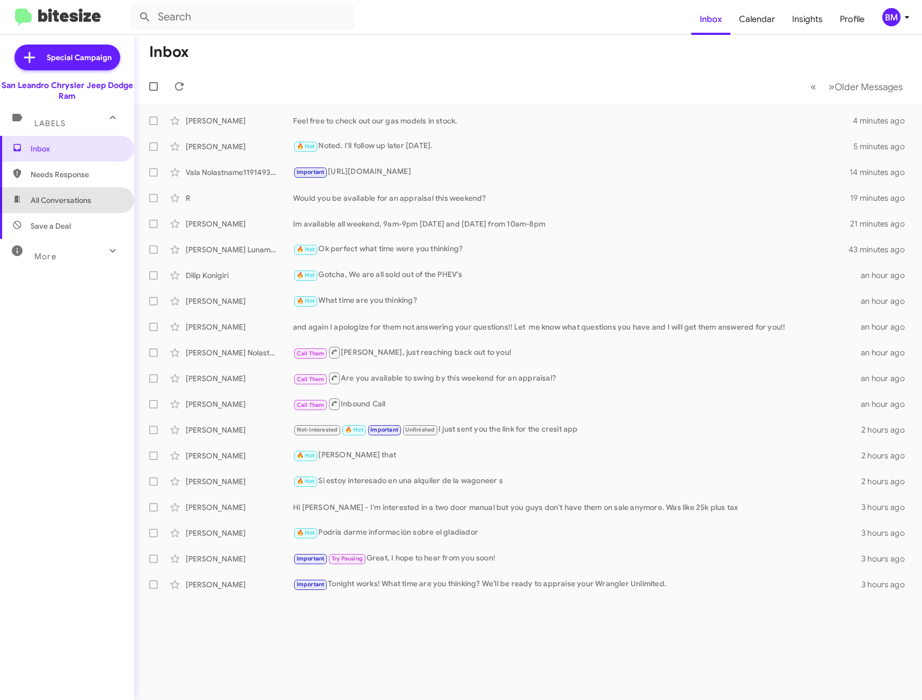
click at [74, 198] on span "All Conversations" at bounding box center [61, 200] width 61 height 11
type input "in:all-conversations"
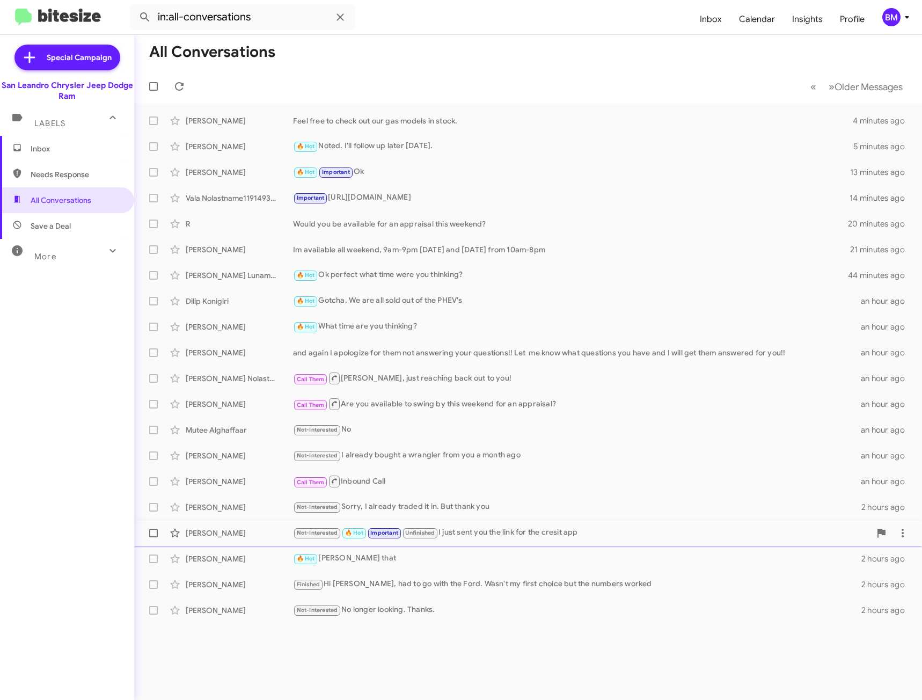
click at [242, 534] on div "[PERSON_NAME]" at bounding box center [239, 532] width 107 height 11
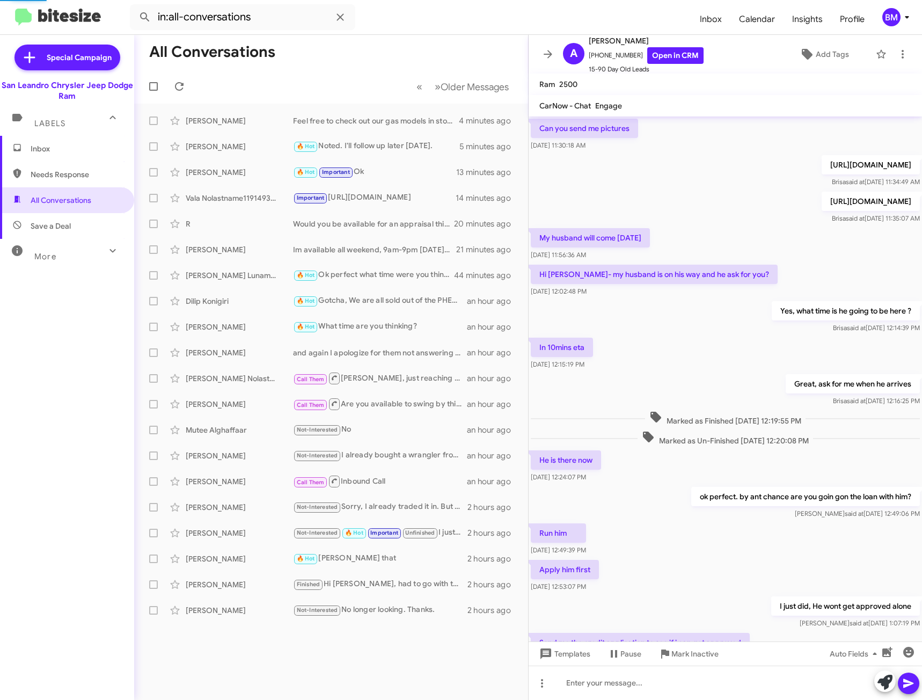
scroll to position [247, 0]
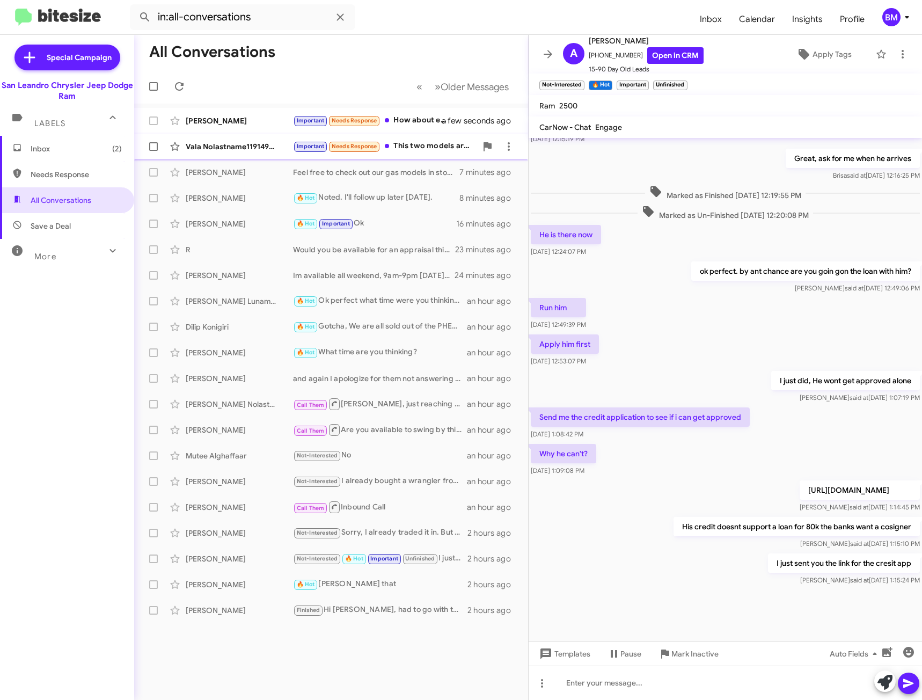
click at [430, 148] on div "Important Needs Response This two models are available" at bounding box center [384, 146] width 183 height 12
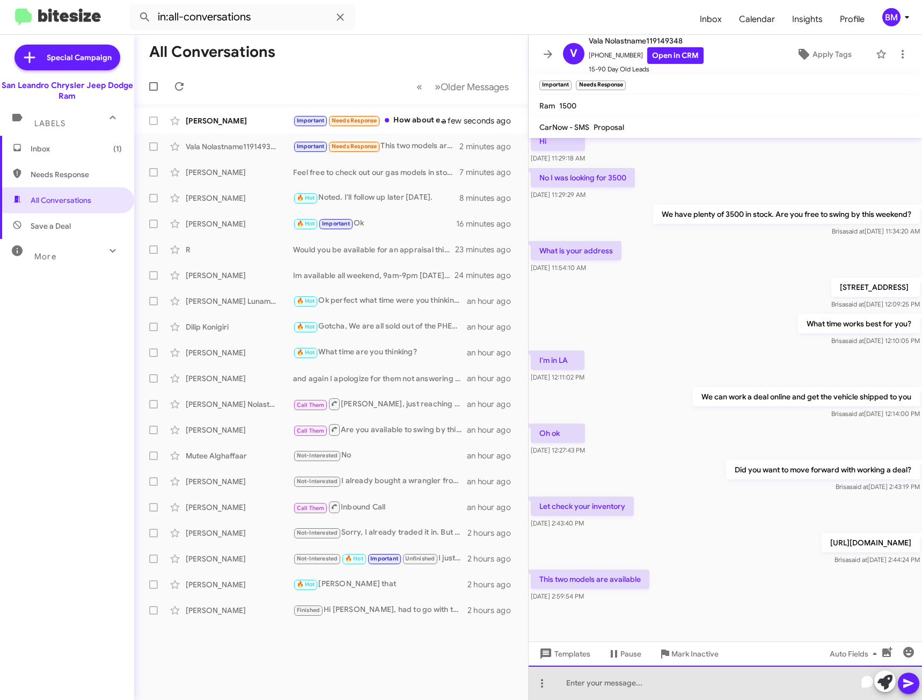
click at [621, 680] on div "To enrich screen reader interactions, please activate Accessibility in Grammarl…" at bounding box center [724, 682] width 393 height 34
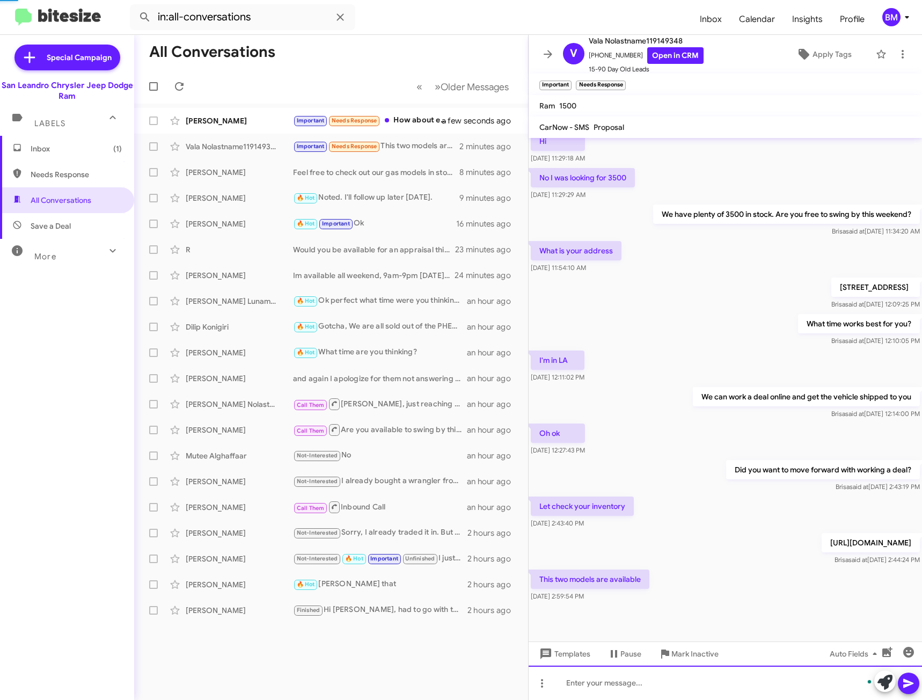
scroll to position [95, 0]
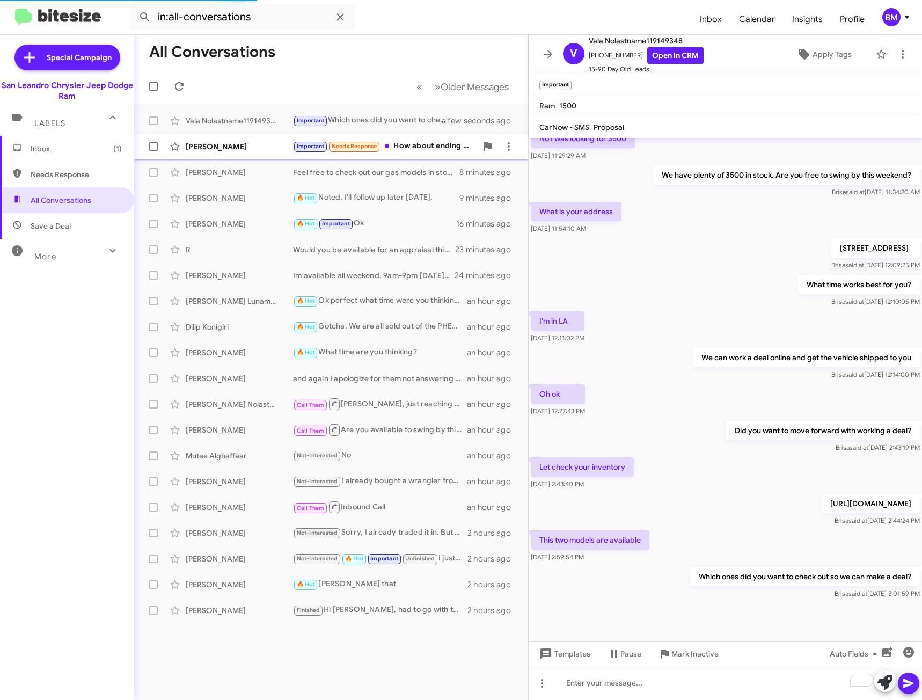
click at [418, 141] on div "Important Needs Response How about ending the lease? I still owe 62,000 so it w…" at bounding box center [384, 146] width 183 height 12
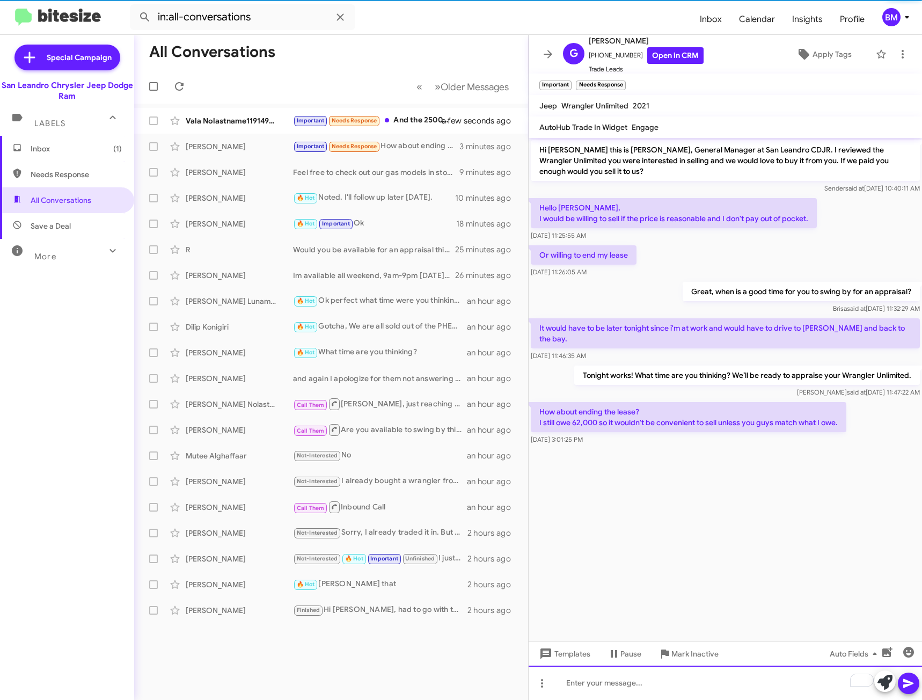
click at [661, 676] on div "To enrich screen reader interactions, please activate Accessibility in Grammarl…" at bounding box center [724, 682] width 393 height 34
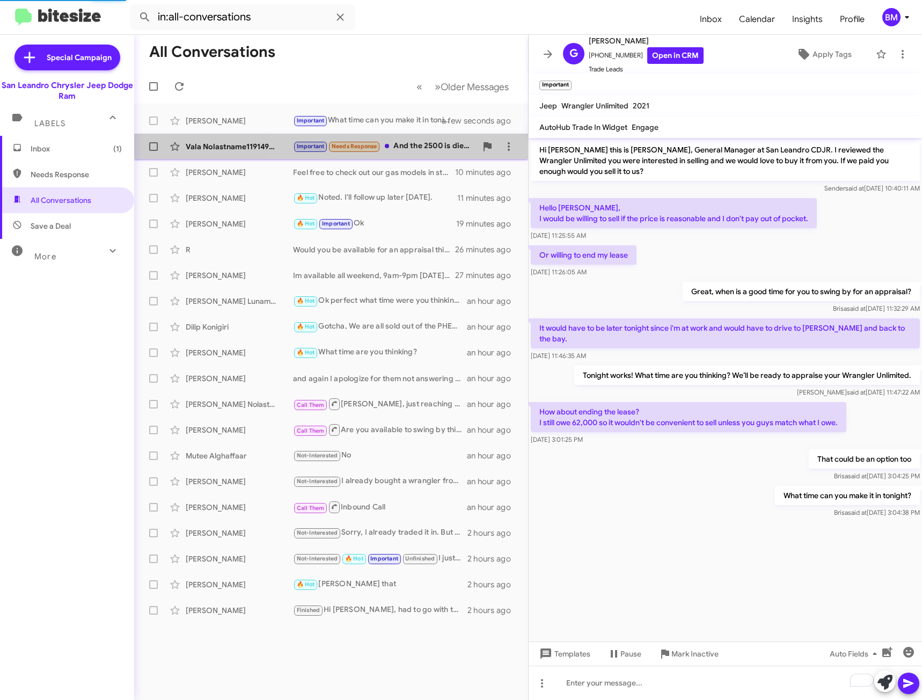
click at [429, 141] on div "Important Needs Response And the 2500 is diesel or gas" at bounding box center [384, 146] width 183 height 12
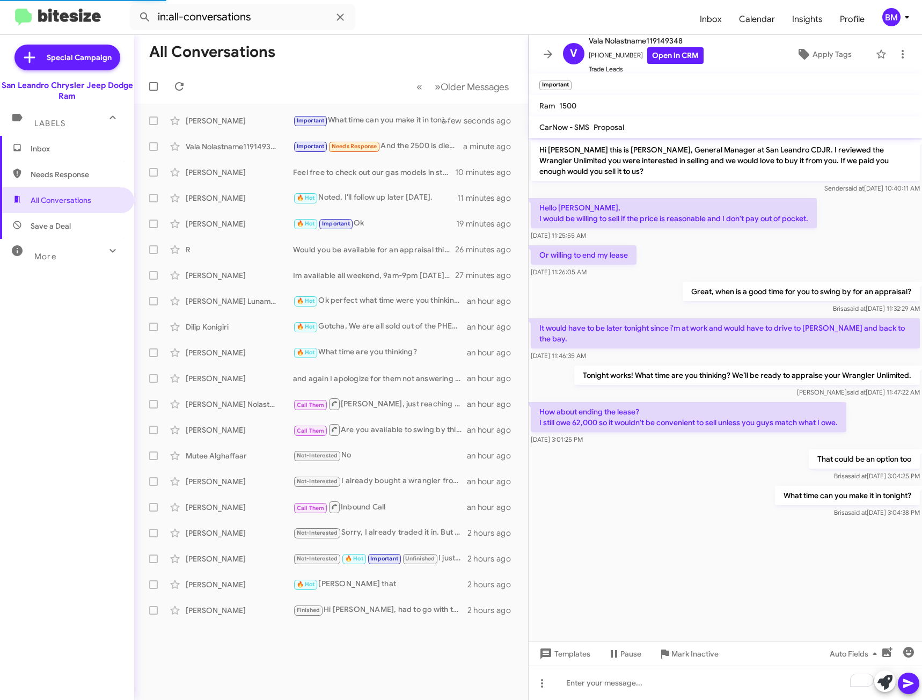
scroll to position [212, 0]
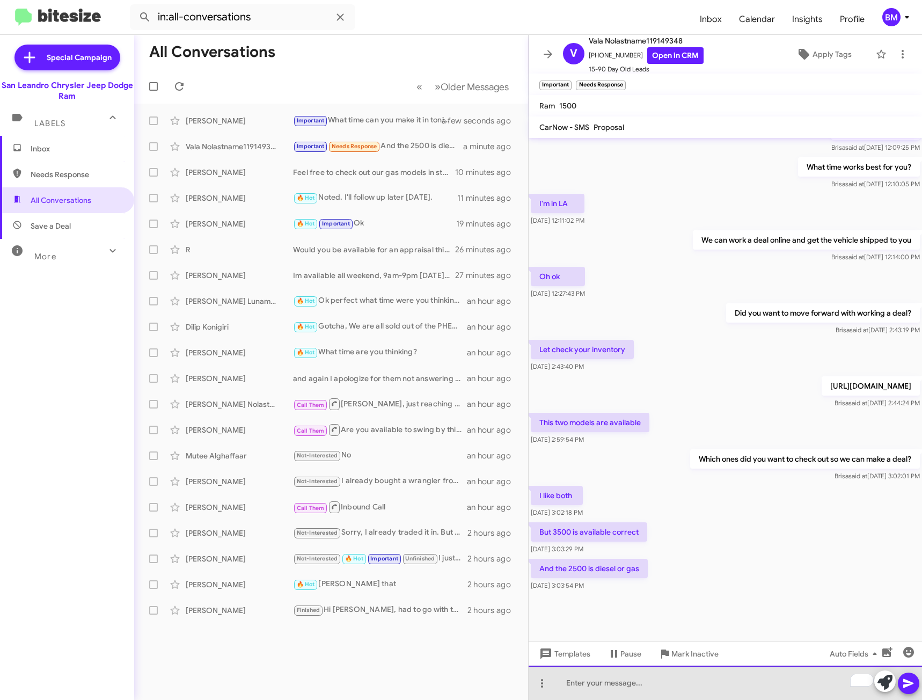
click at [625, 694] on div "To enrich screen reader interactions, please activate Accessibility in Grammarl…" at bounding box center [724, 682] width 393 height 34
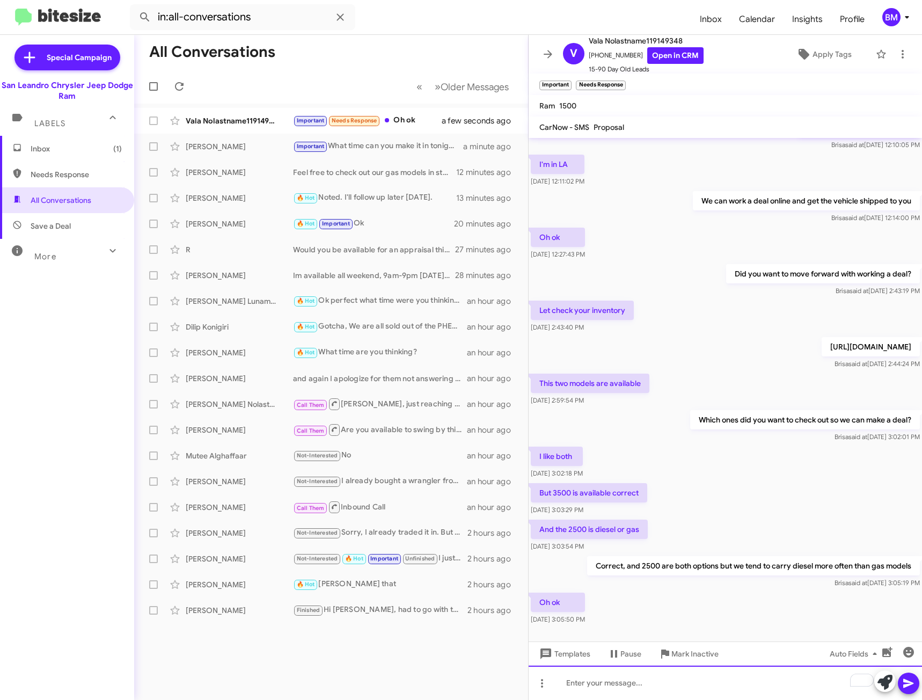
scroll to position [0, 0]
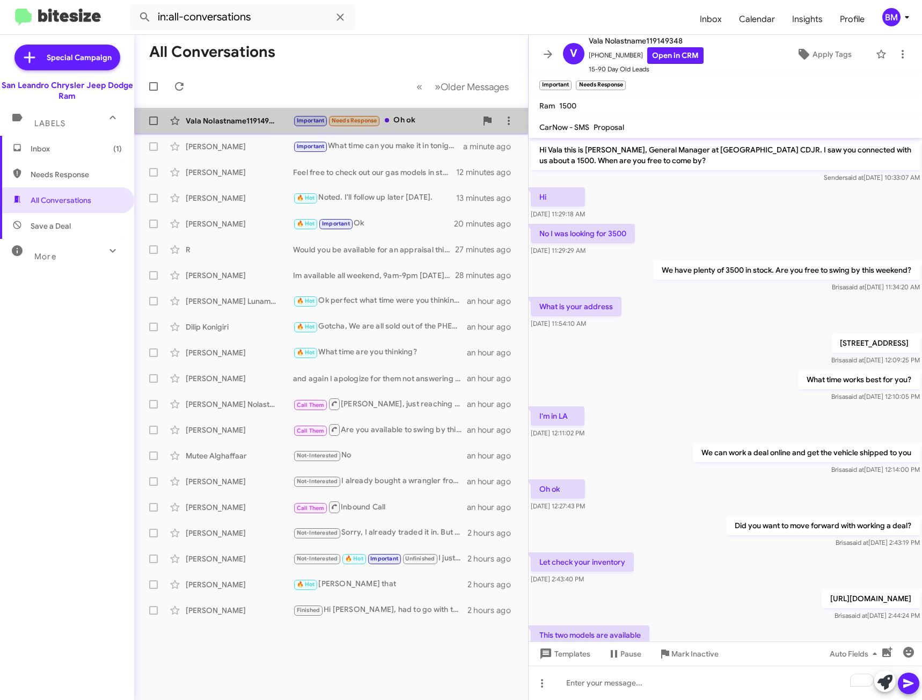
click at [402, 126] on div "Important Needs Response Oh ok" at bounding box center [384, 120] width 183 height 12
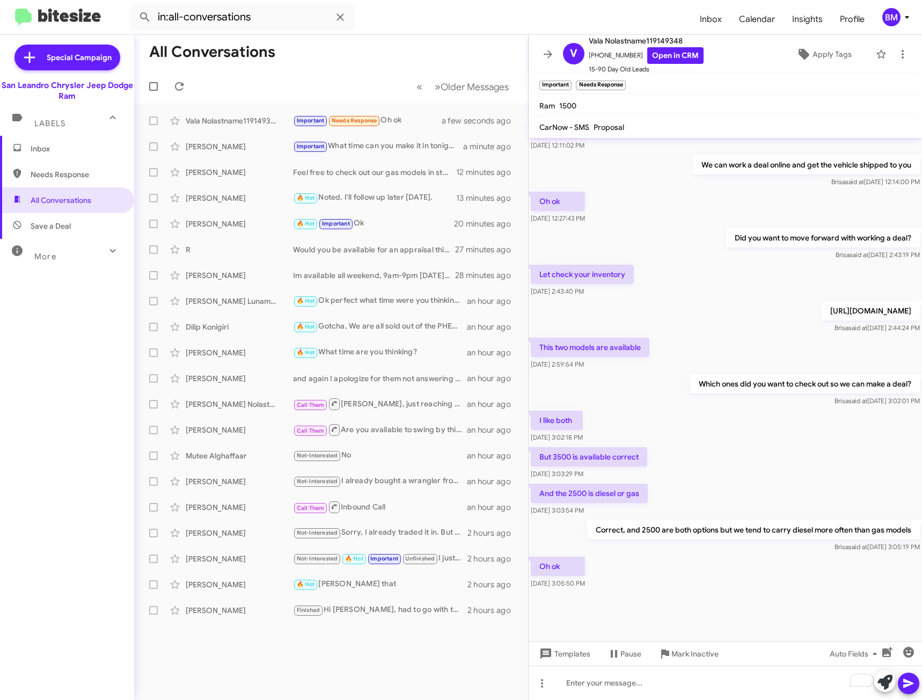
scroll to position [291, 0]
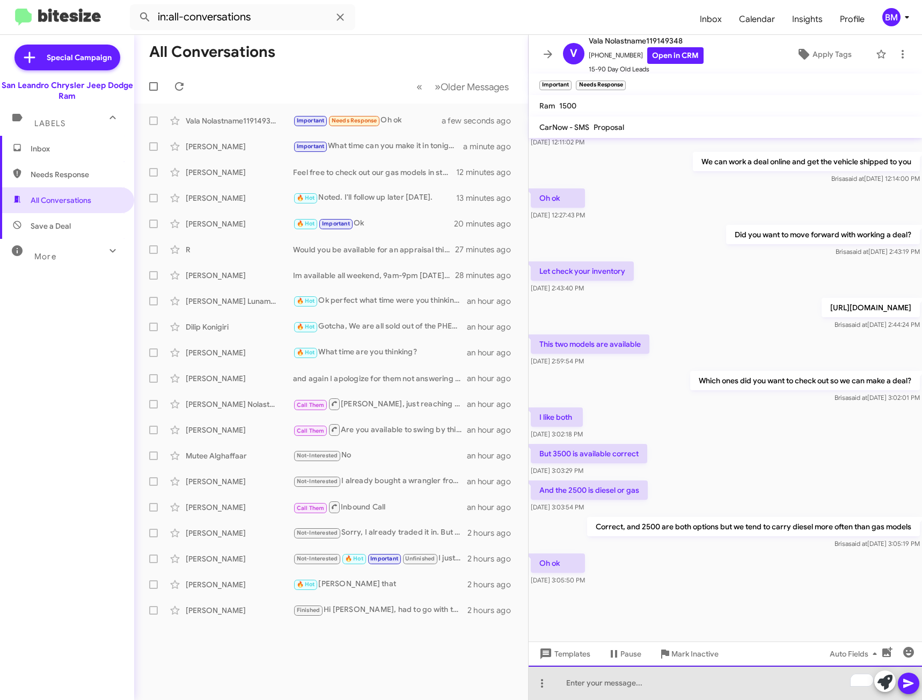
click at [703, 689] on div "To enrich screen reader interactions, please activate Accessibility in Grammarl…" at bounding box center [724, 682] width 393 height 34
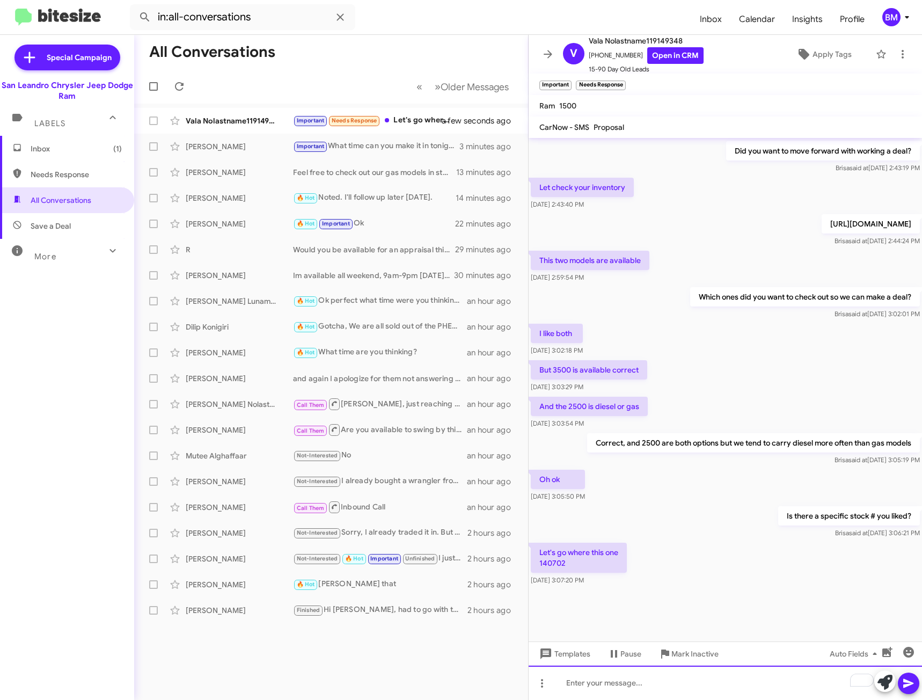
click at [615, 684] on div "To enrich screen reader interactions, please activate Accessibility in Grammarl…" at bounding box center [724, 682] width 393 height 34
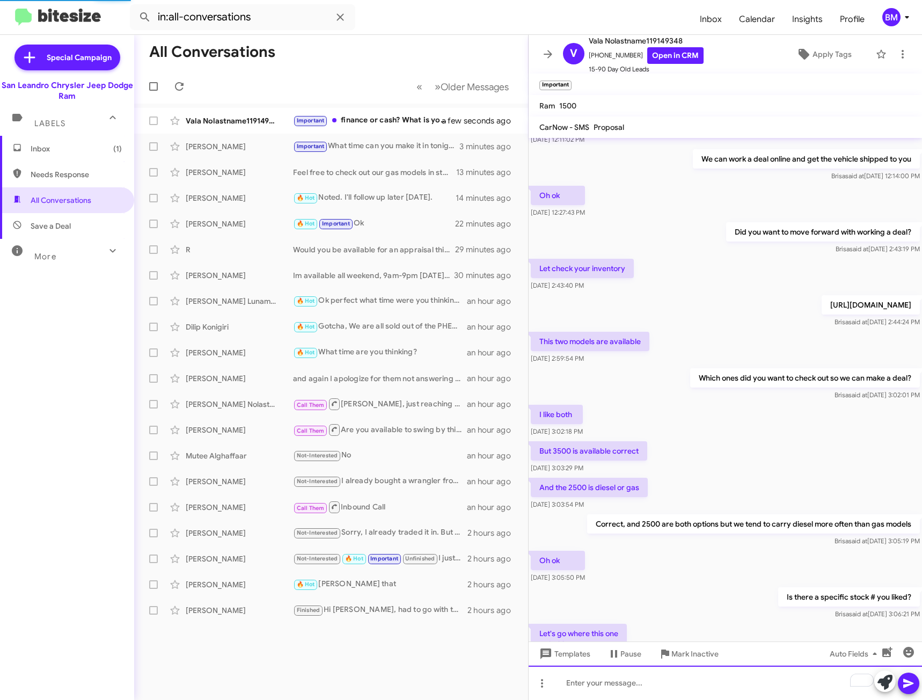
scroll to position [0, 0]
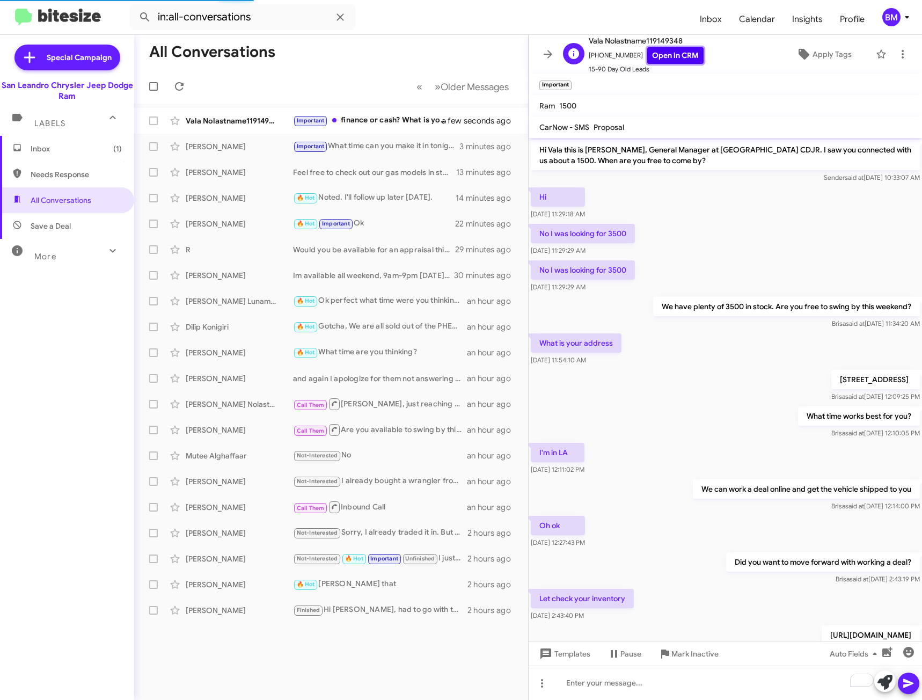
click at [655, 56] on link "Open in CRM" at bounding box center [675, 55] width 56 height 17
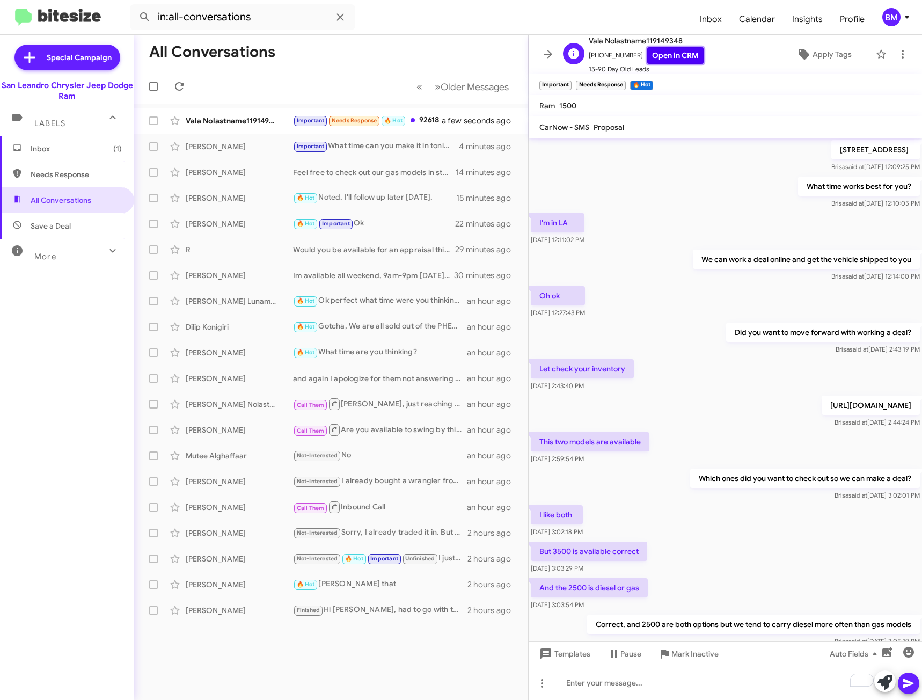
scroll to position [291, 0]
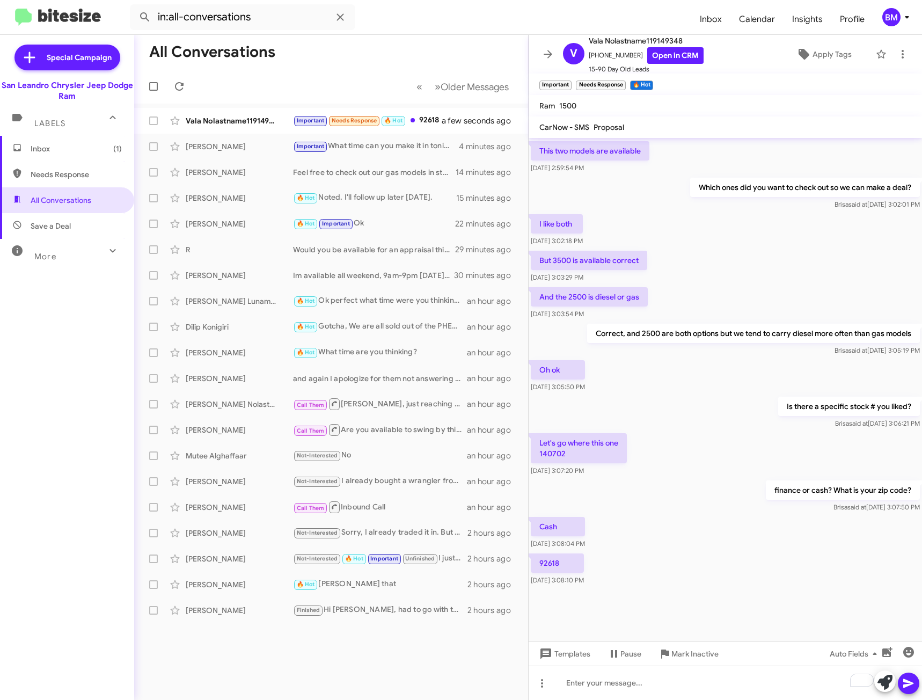
click at [548, 565] on p "92618" at bounding box center [557, 562] width 53 height 19
copy p "92618"
click at [582, 693] on div "To enrich screen reader interactions, please activate Accessibility in Grammarl…" at bounding box center [724, 682] width 393 height 34
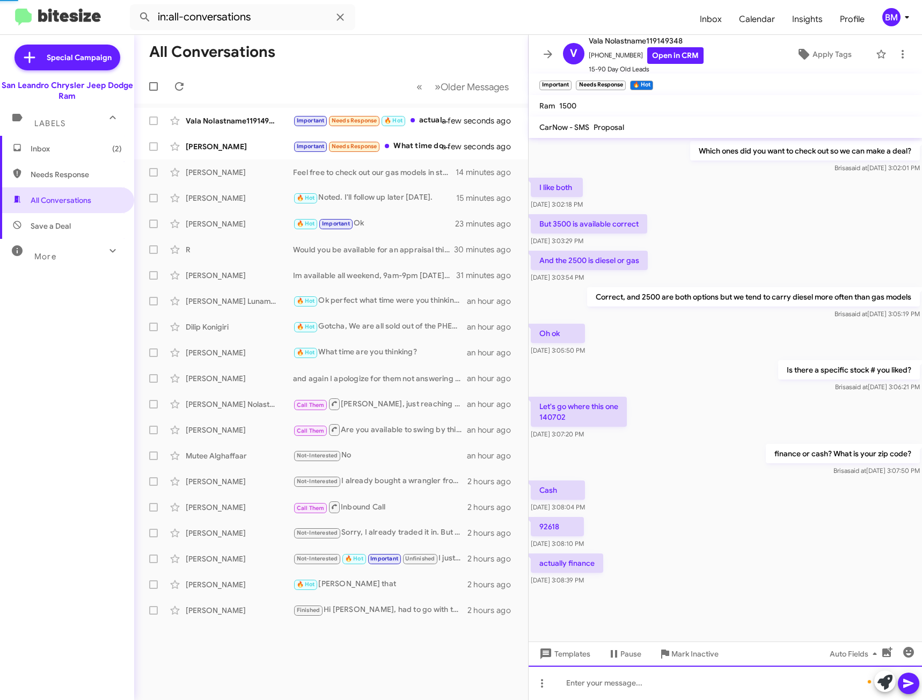
scroll to position [0, 0]
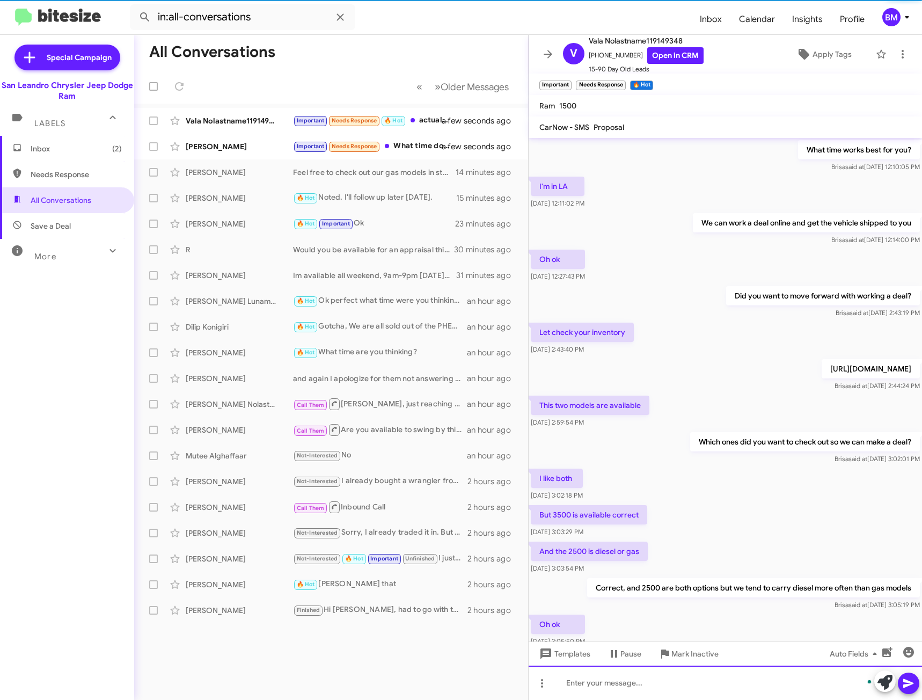
click at [580, 692] on div "To enrich screen reader interactions, please activate Accessibility in Grammarl…" at bounding box center [724, 682] width 393 height 34
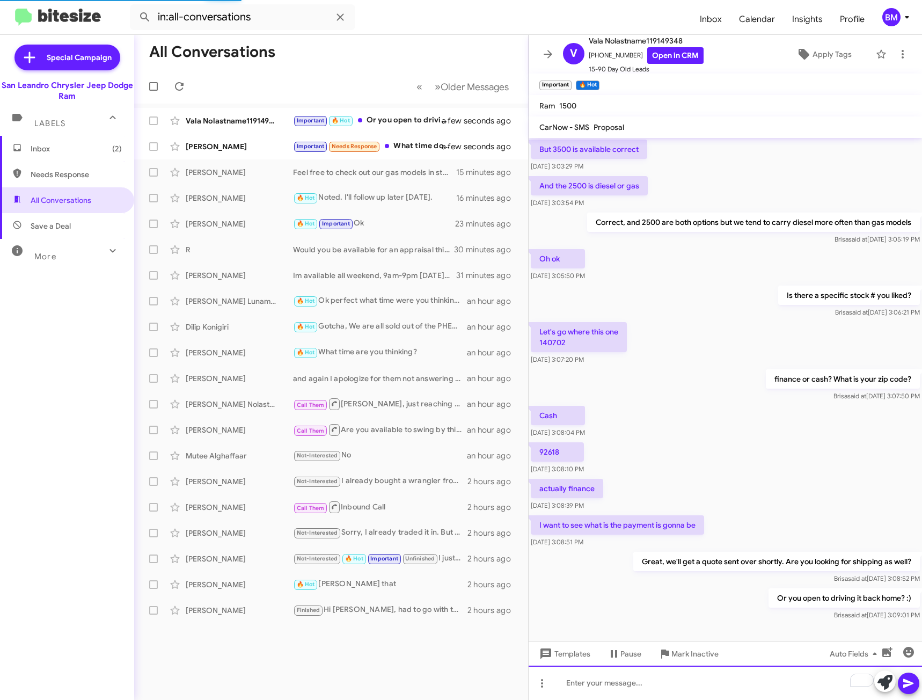
scroll to position [693, 0]
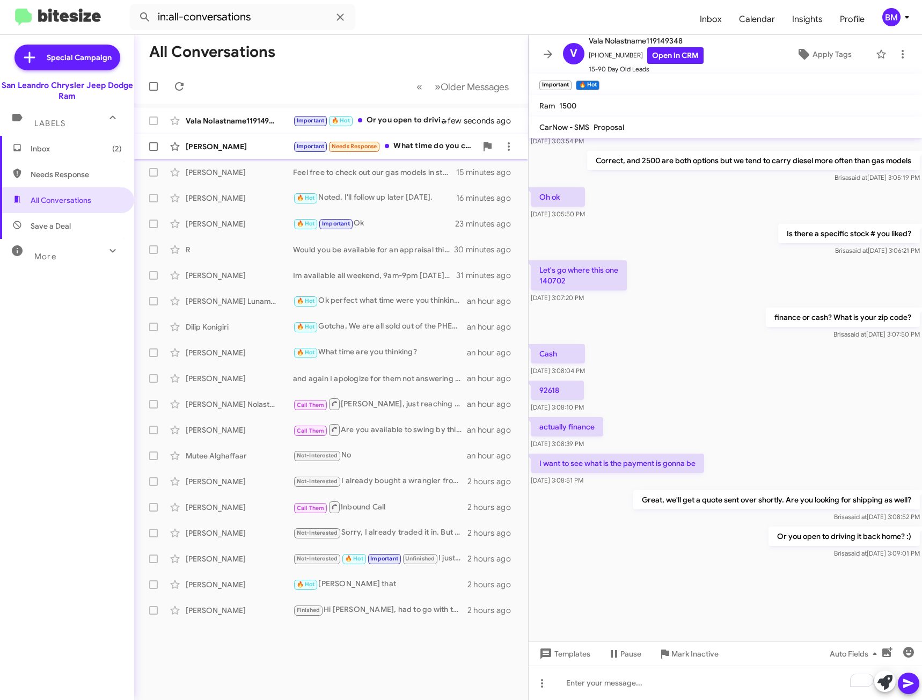
click at [421, 145] on div "Important Needs Response What time do you close?" at bounding box center [384, 146] width 183 height 12
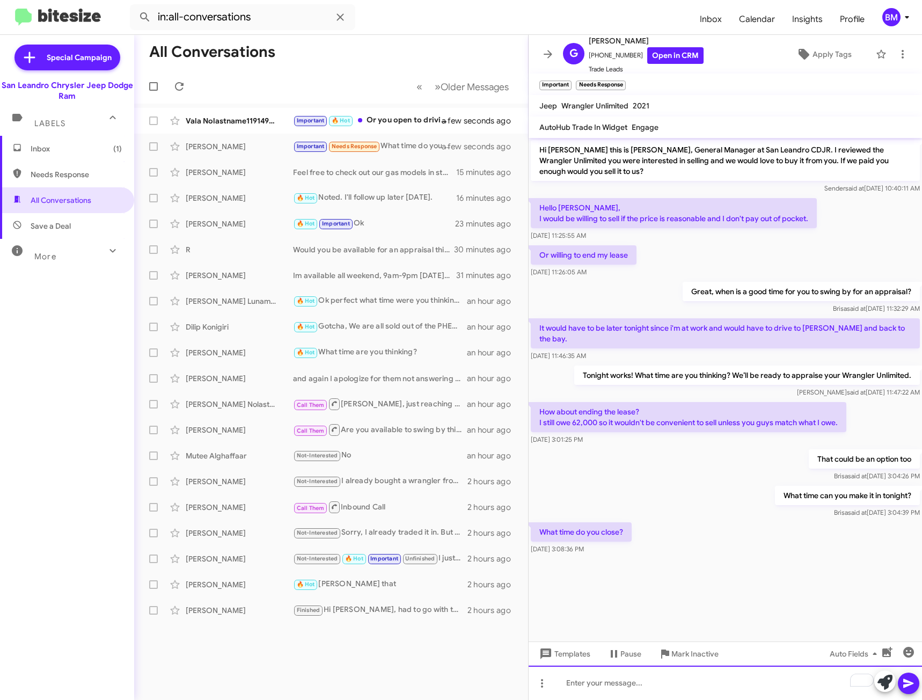
click at [637, 687] on div "To enrich screen reader interactions, please activate Accessibility in Grammarl…" at bounding box center [724, 682] width 393 height 34
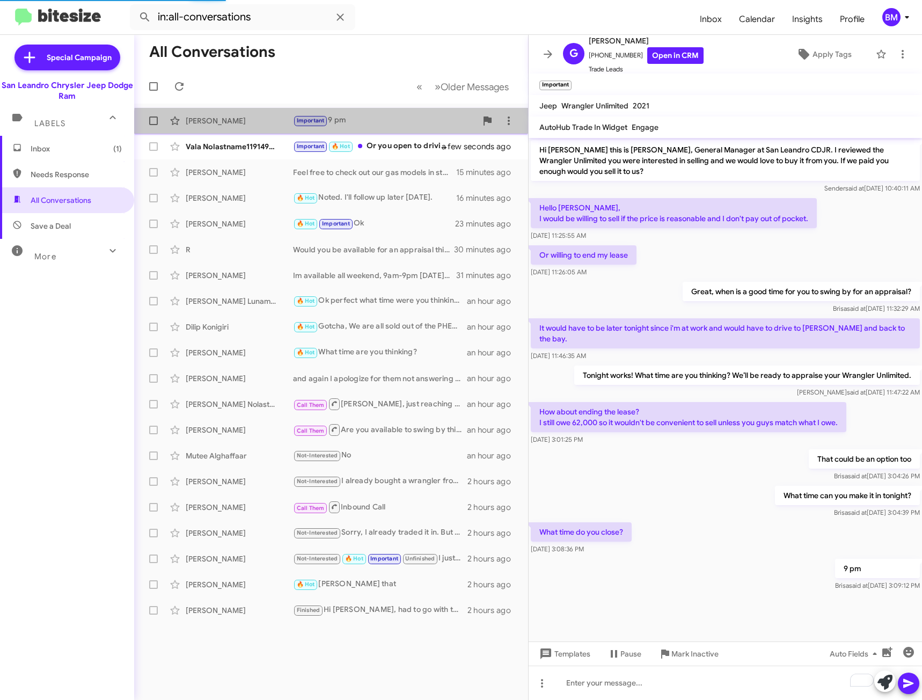
click at [411, 128] on div "[PERSON_NAME] Important 9 pm a few seconds ago" at bounding box center [331, 120] width 377 height 21
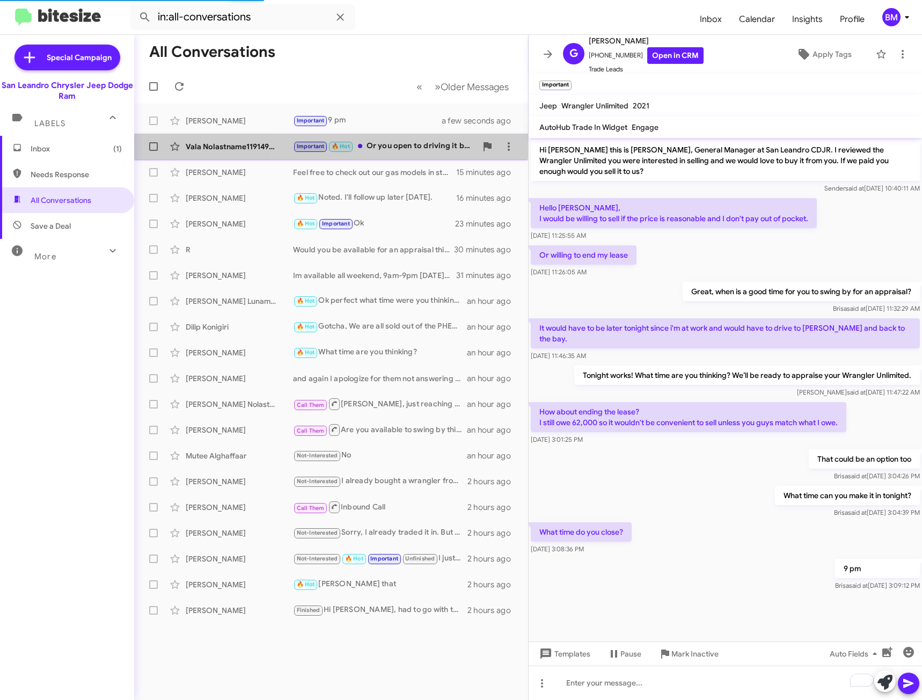
click at [402, 149] on div "Important 🔥 Hot Or you open to driving it back home? :)" at bounding box center [384, 146] width 183 height 12
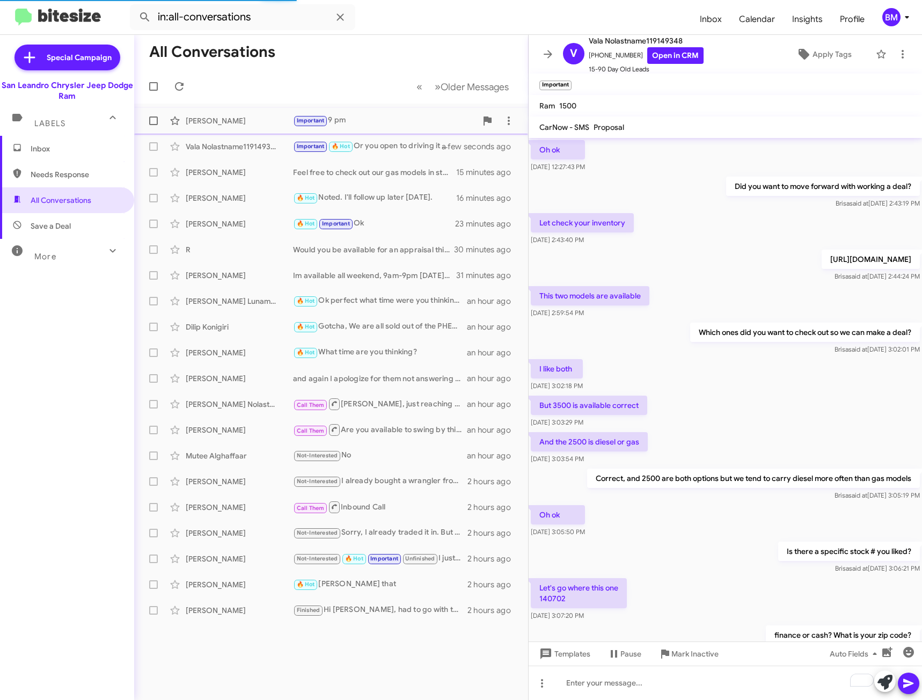
scroll to position [291, 0]
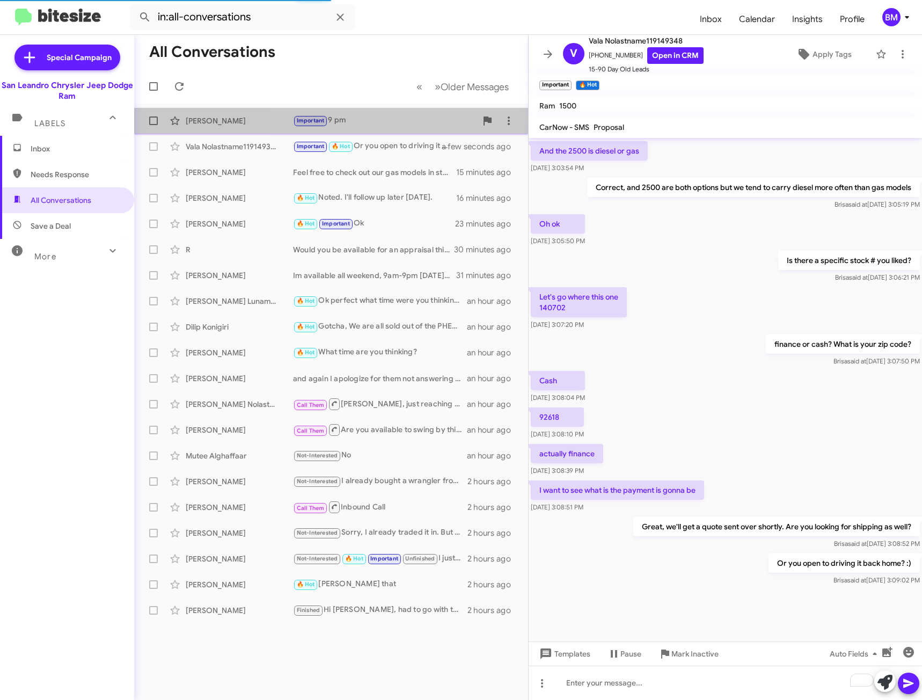
click at [396, 124] on div "Important 9 pm" at bounding box center [384, 120] width 183 height 12
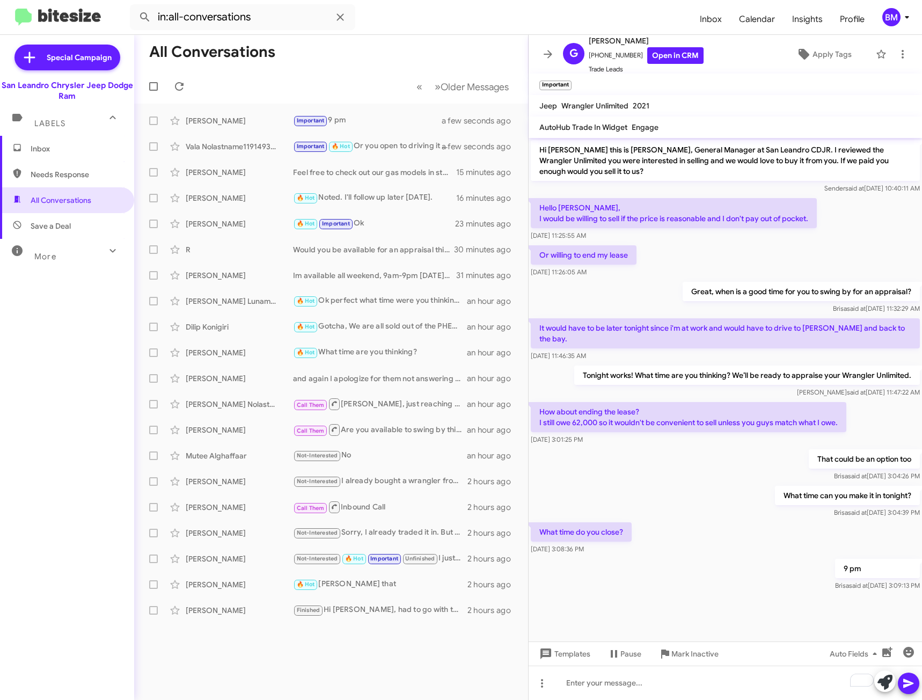
click at [74, 179] on span "Needs Response" at bounding box center [76, 174] width 91 height 11
type input "in:needs-response"
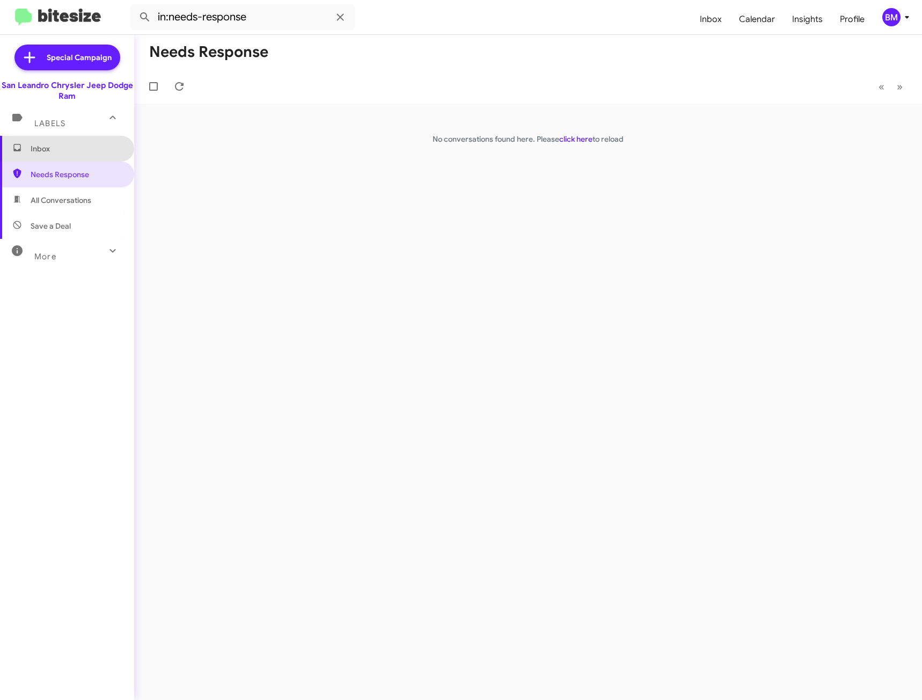
click at [80, 150] on span "Inbox" at bounding box center [76, 148] width 91 height 11
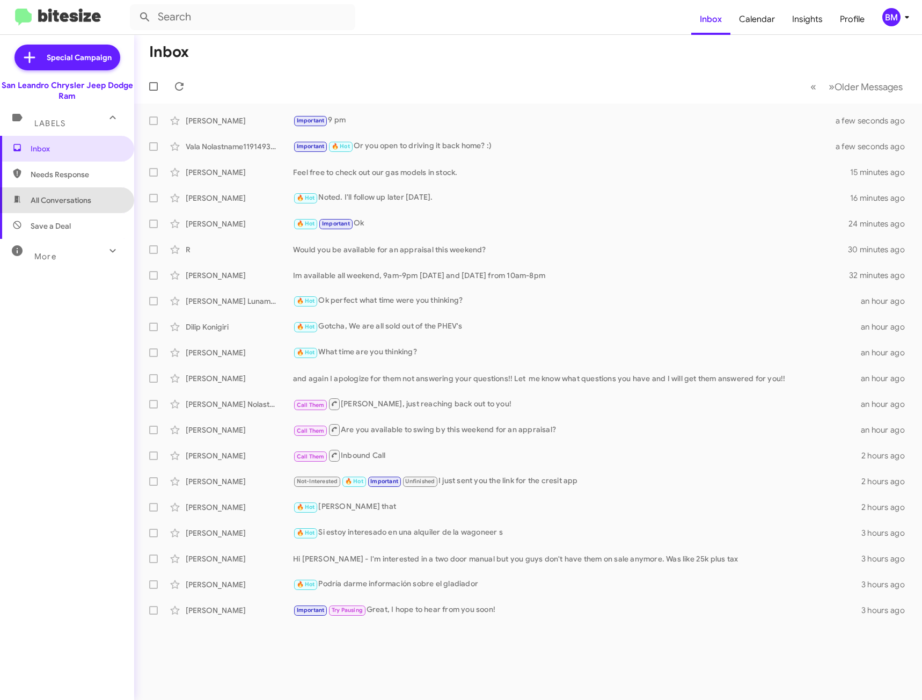
click at [85, 199] on span "All Conversations" at bounding box center [61, 200] width 61 height 11
type input "in:all-conversations"
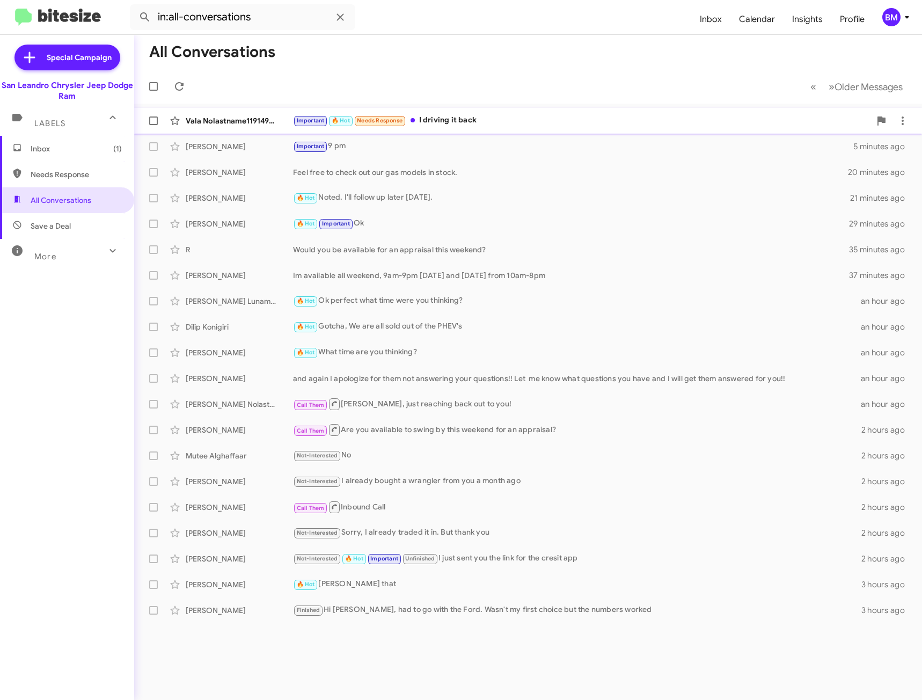
click at [453, 120] on div "Important 🔥 Hot Needs Response I driving it back" at bounding box center [581, 120] width 577 height 12
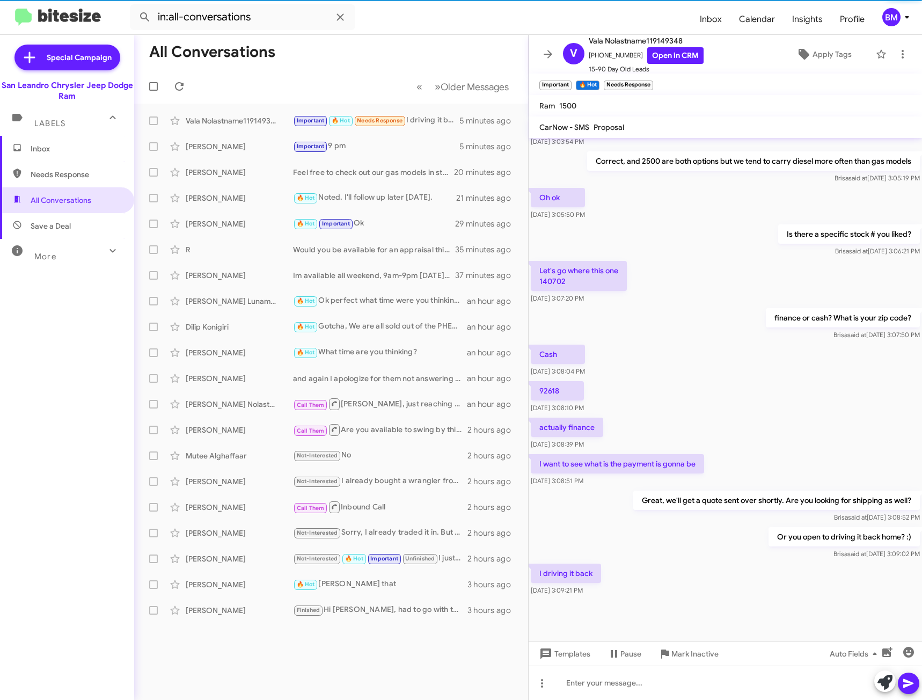
scroll to position [291, 0]
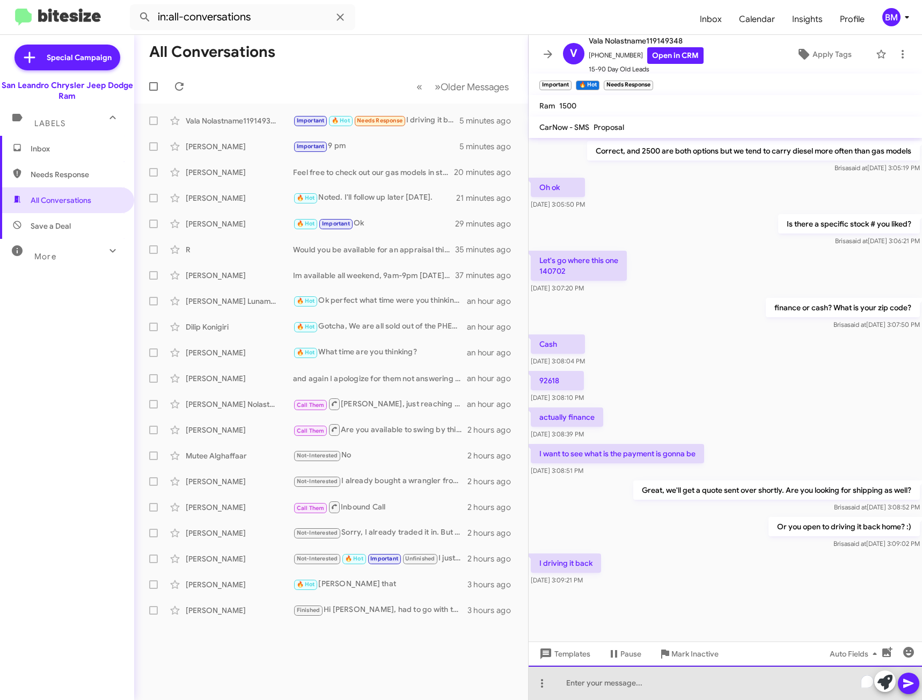
click at [685, 679] on div "To enrich screen reader interactions, please activate Accessibility in Grammarl…" at bounding box center [724, 682] width 393 height 34
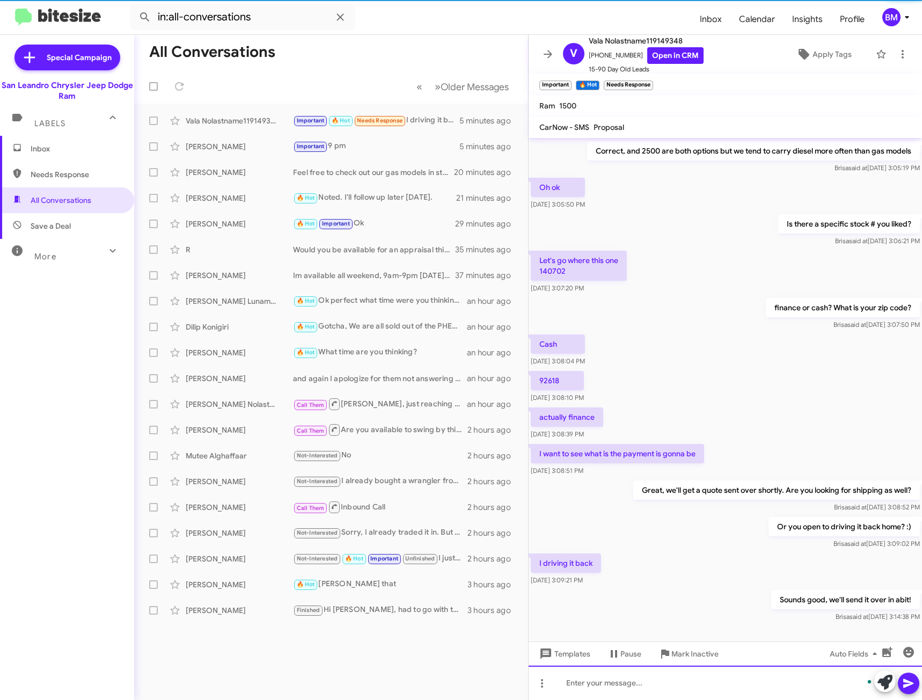
scroll to position [34, 0]
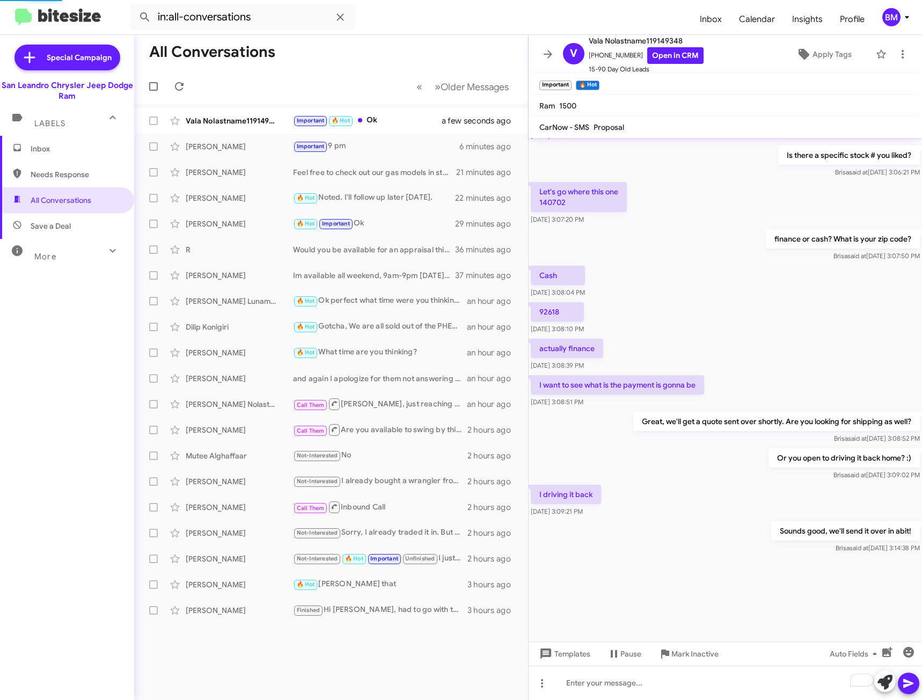
scroll to position [291, 0]
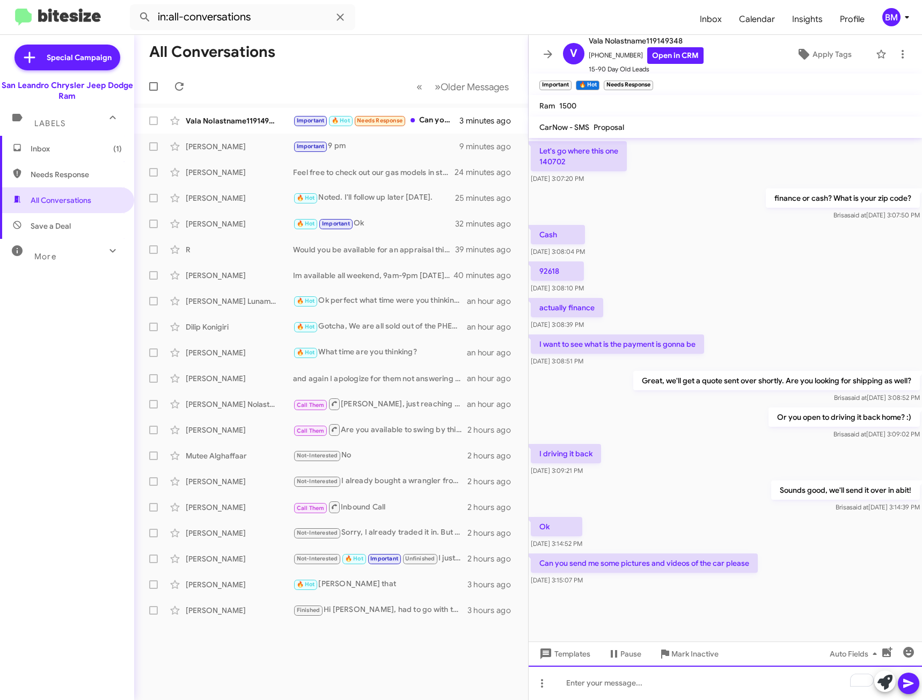
paste div "To enrich screen reader interactions, please activate Accessibility in Grammarl…"
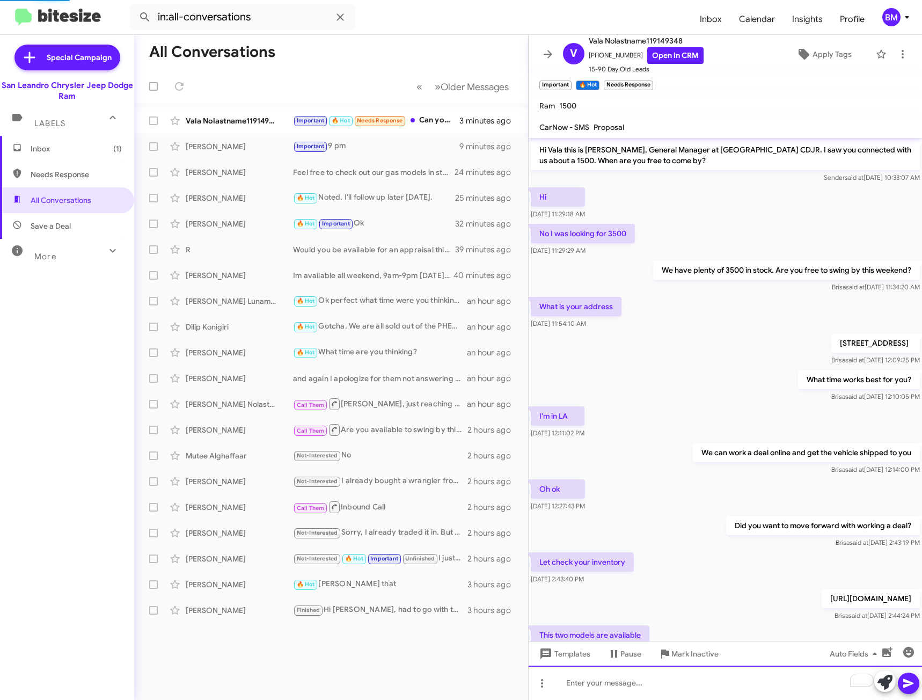
scroll to position [54, 0]
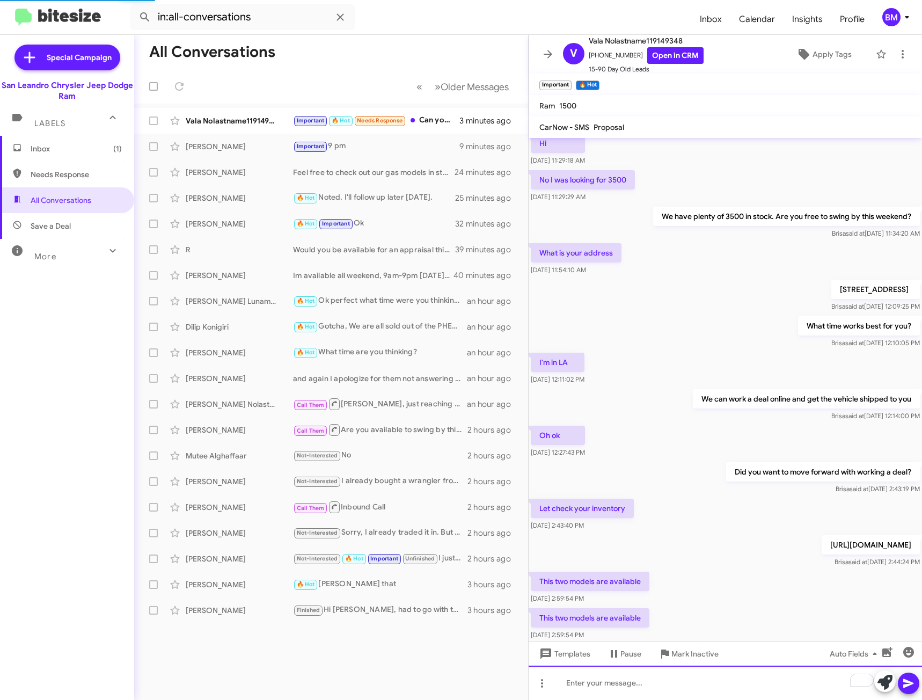
click at [639, 689] on div "To enrich screen reader interactions, please activate Accessibility in Grammarl…" at bounding box center [724, 682] width 393 height 34
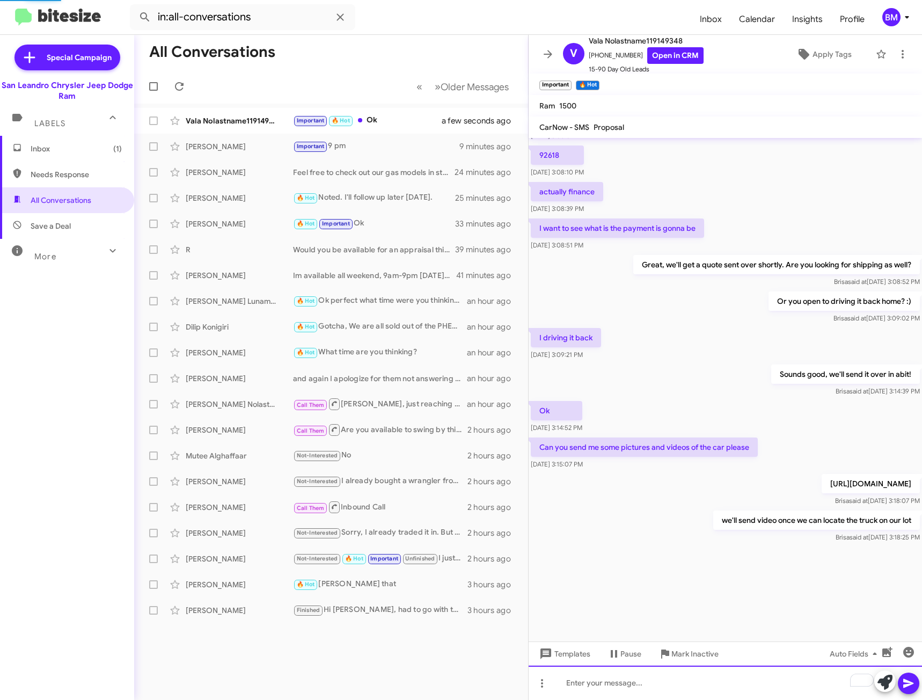
scroll to position [302, 0]
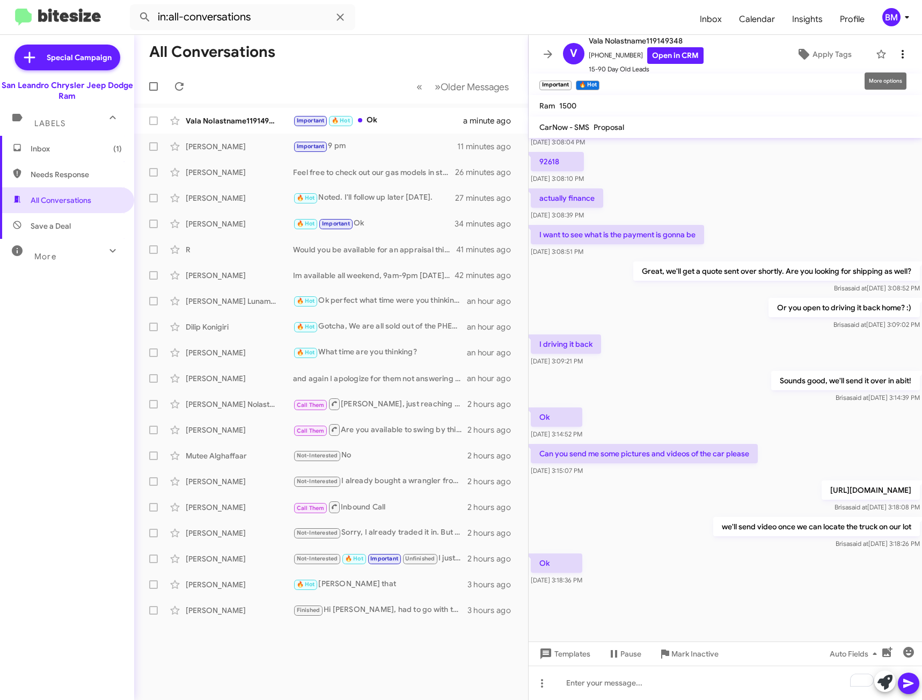
click at [896, 53] on icon at bounding box center [902, 54] width 13 height 13
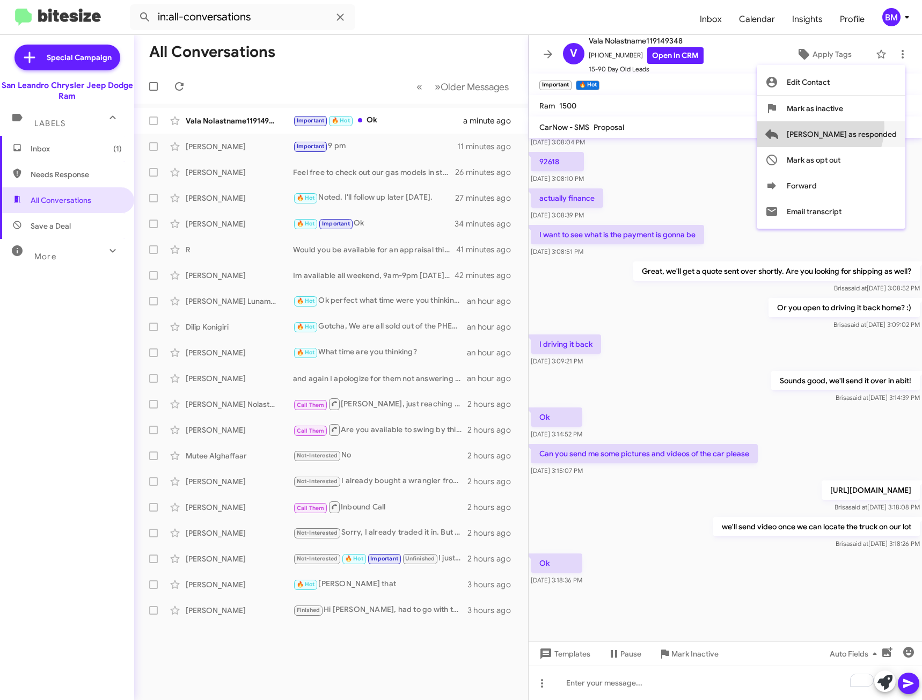
click at [862, 127] on span "[PERSON_NAME] as responded" at bounding box center [841, 134] width 110 height 26
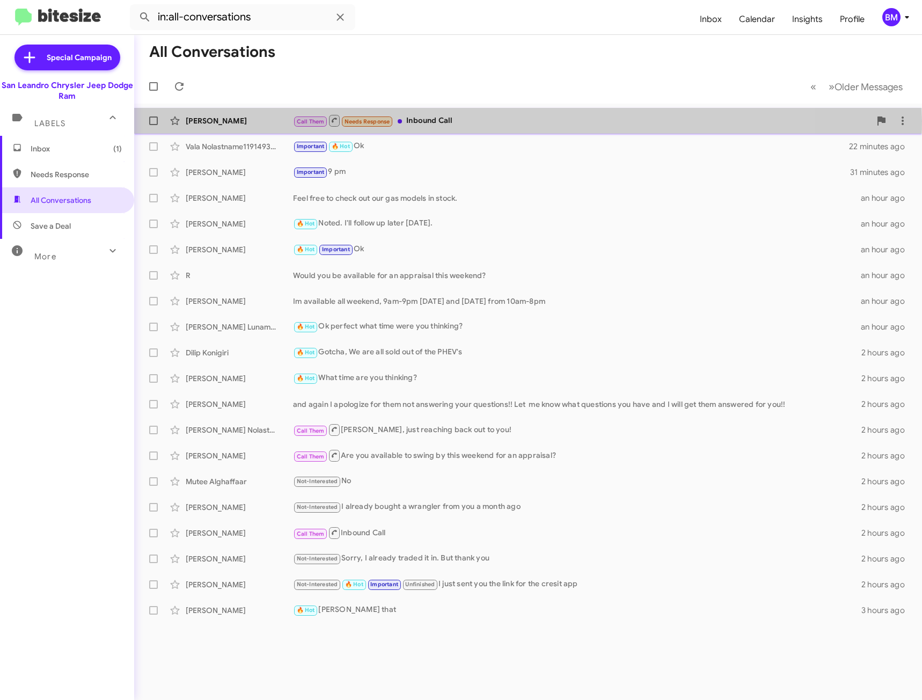
click at [527, 121] on div "Call Them Needs Response Inbound Call" at bounding box center [581, 120] width 577 height 13
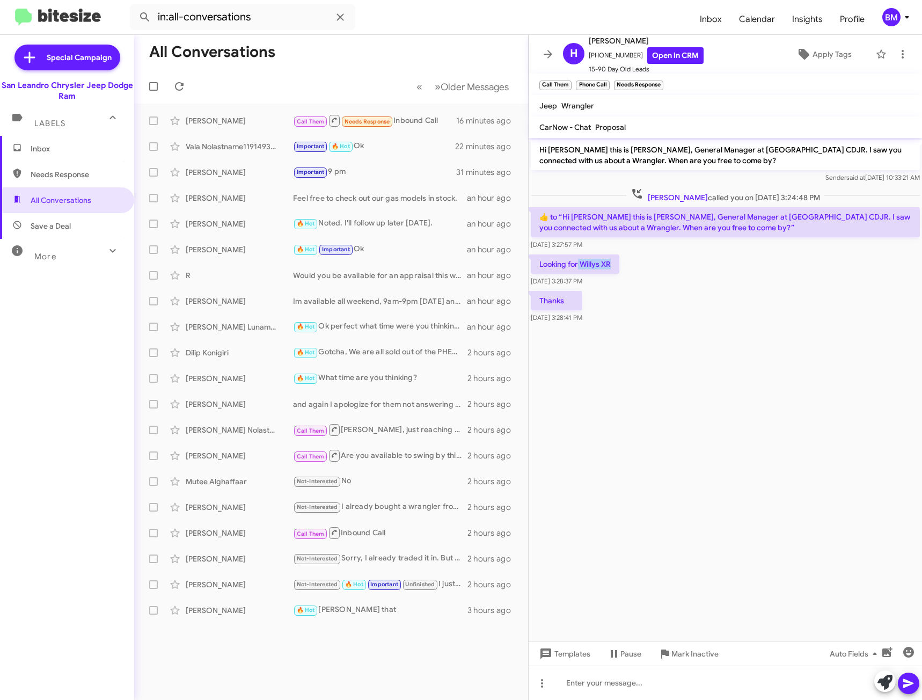
drag, startPoint x: 613, startPoint y: 264, endPoint x: 578, endPoint y: 265, distance: 35.4
click at [578, 265] on p "Looking for Willys XR" at bounding box center [575, 263] width 89 height 19
click at [663, 55] on link "Open in CRM" at bounding box center [675, 55] width 56 height 17
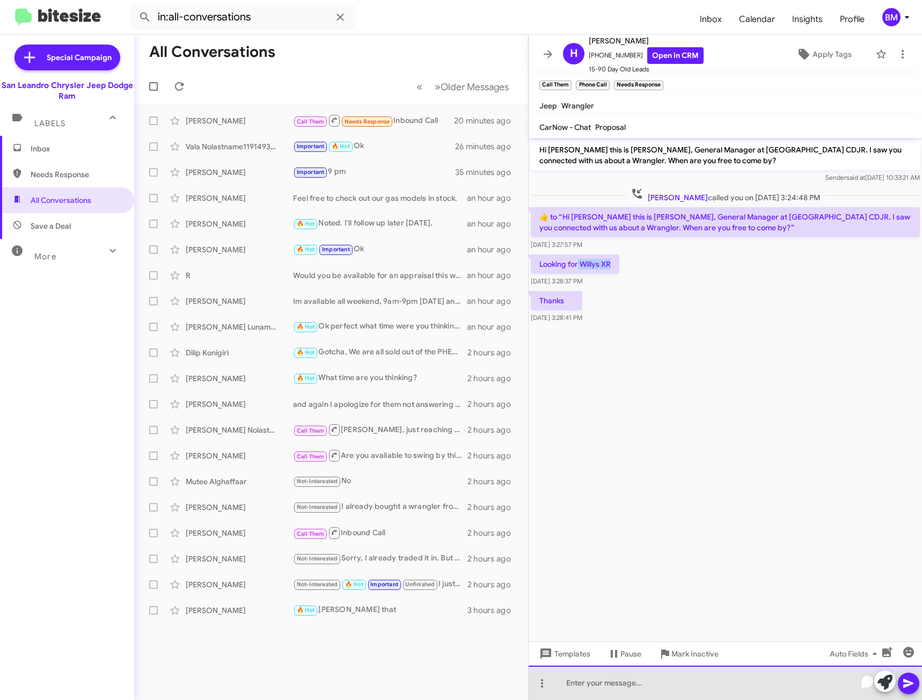
click at [628, 693] on div "To enrich screen reader interactions, please activate Accessibility in Grammarl…" at bounding box center [724, 682] width 393 height 34
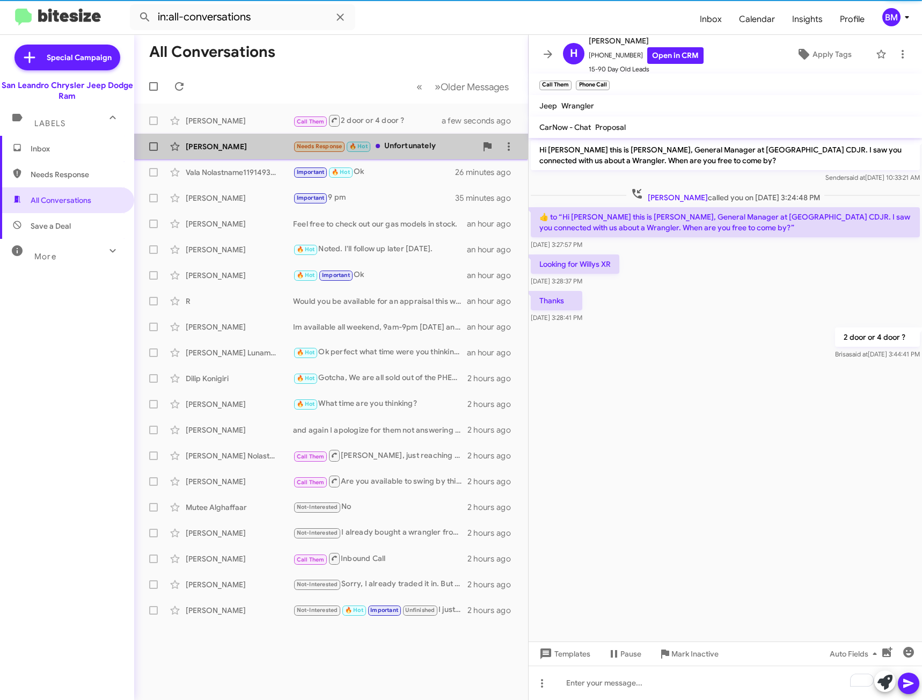
click at [408, 150] on div "Needs Response 🔥 Hot Unfortunately" at bounding box center [384, 146] width 183 height 12
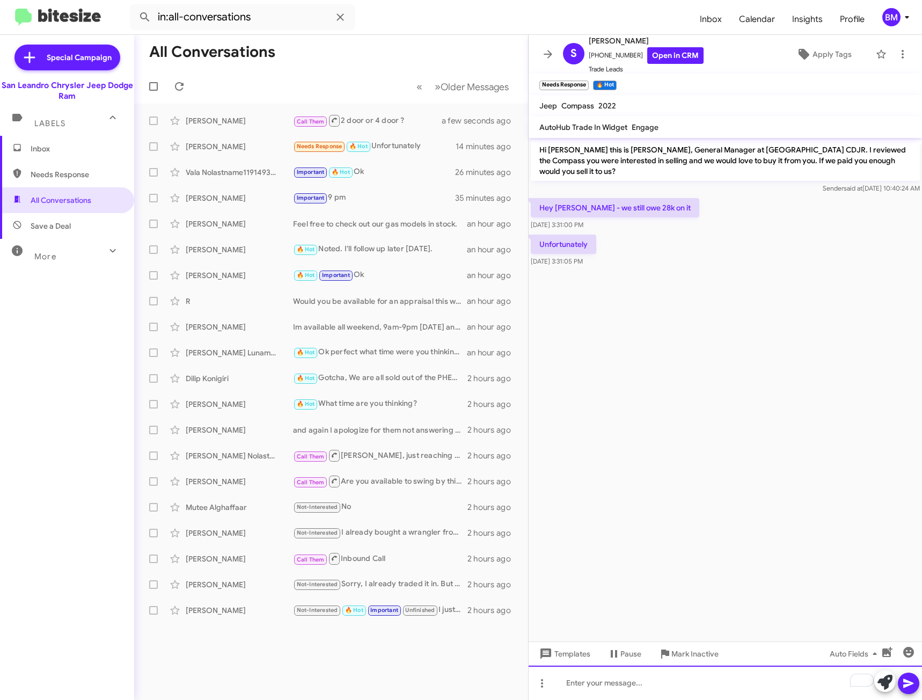
click at [605, 690] on div "To enrich screen reader interactions, please activate Accessibility in Grammarl…" at bounding box center [724, 682] width 393 height 34
click at [66, 15] on img at bounding box center [58, 18] width 86 height 18
